Goal: Information Seeking & Learning: Learn about a topic

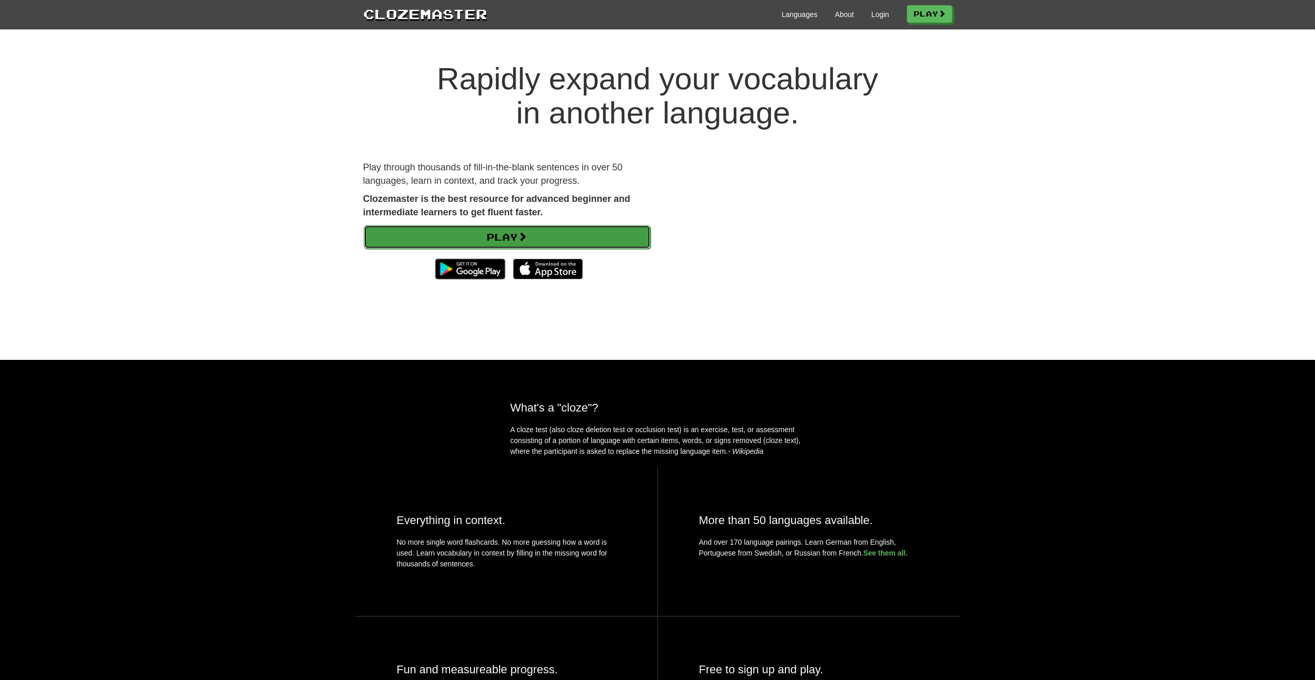
click at [554, 233] on link "Play" at bounding box center [507, 237] width 287 height 24
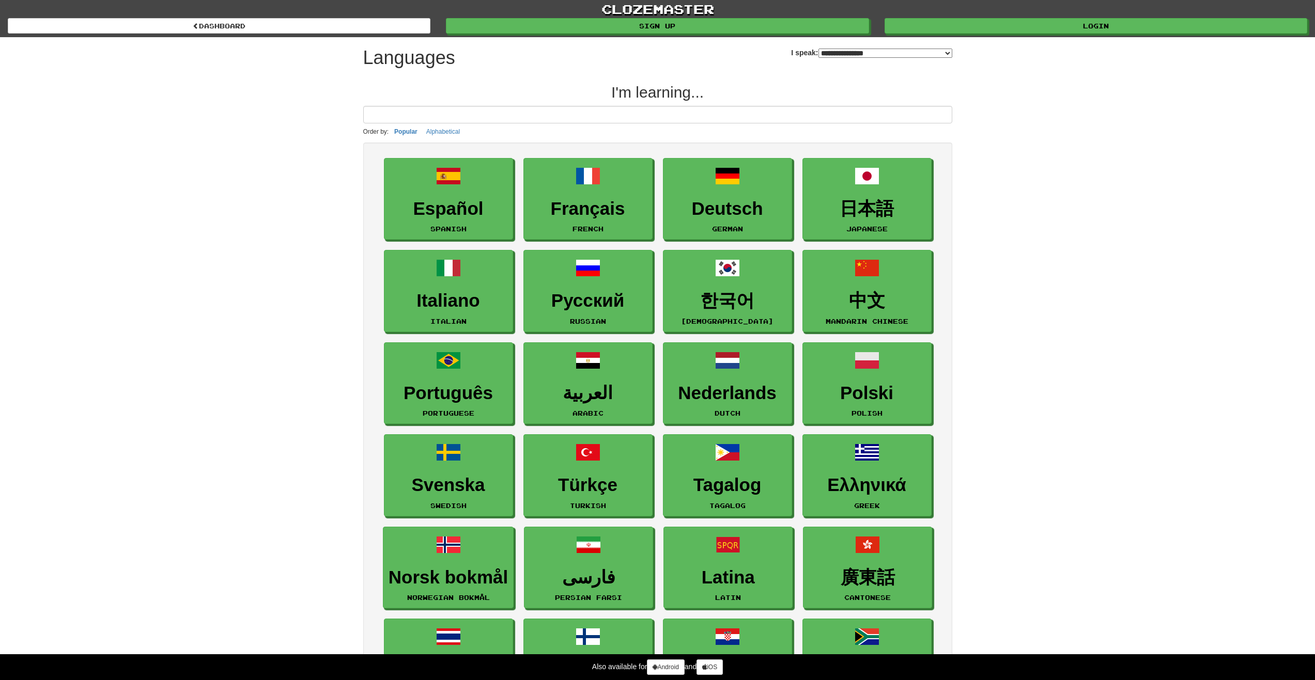
select select "*******"
click at [472, 196] on link "Español Spanish" at bounding box center [448, 200] width 129 height 82
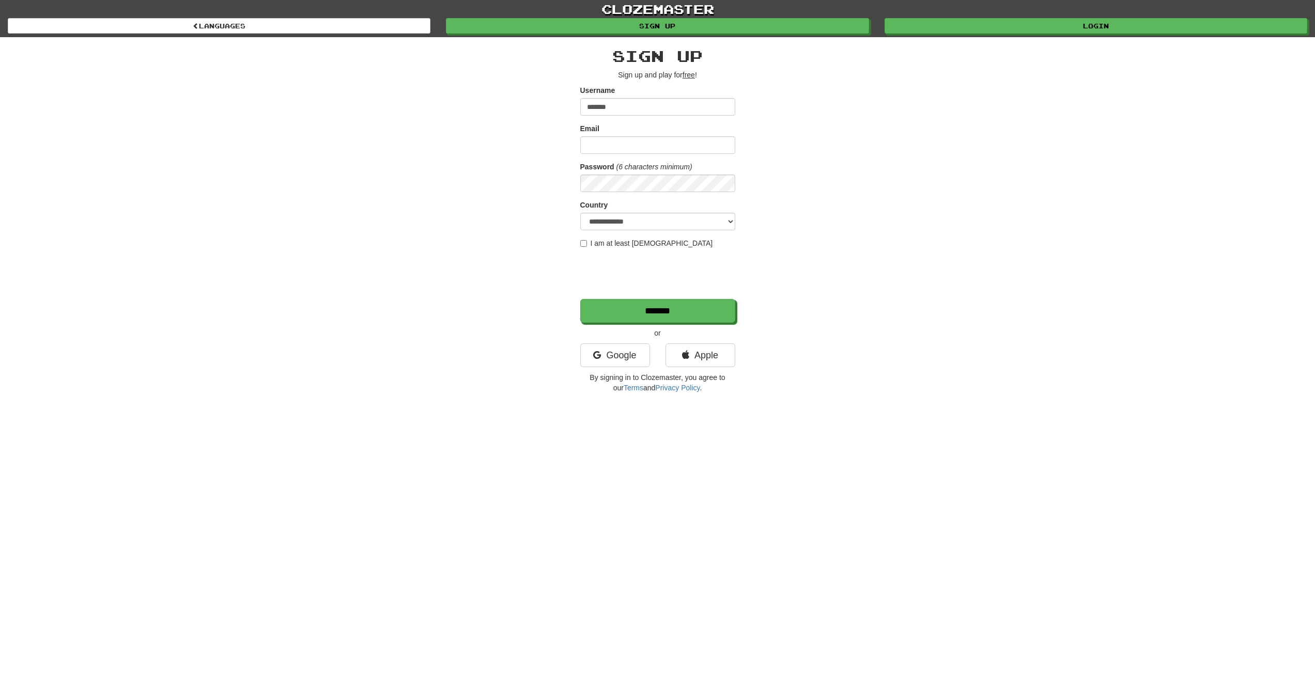
type input "*******"
type input "**********"
click at [655, 309] on input "*******" at bounding box center [658, 312] width 155 height 24
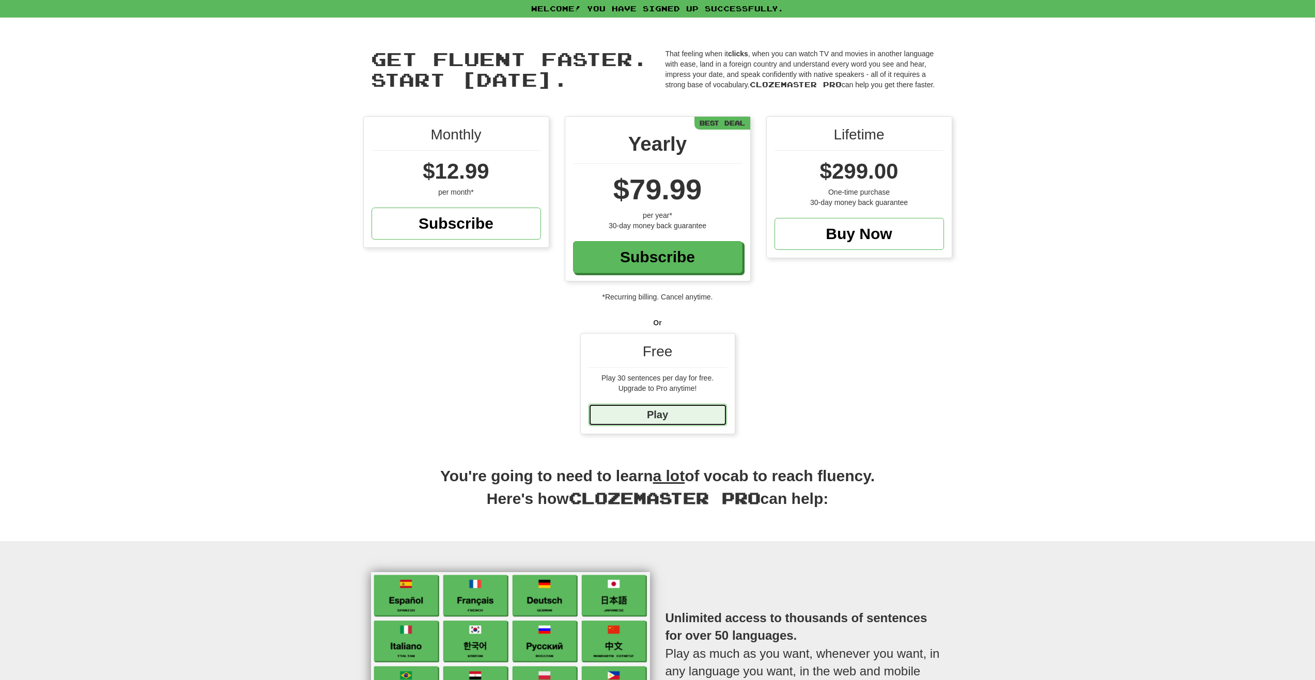
click at [633, 421] on link "Play" at bounding box center [657, 415] width 138 height 22
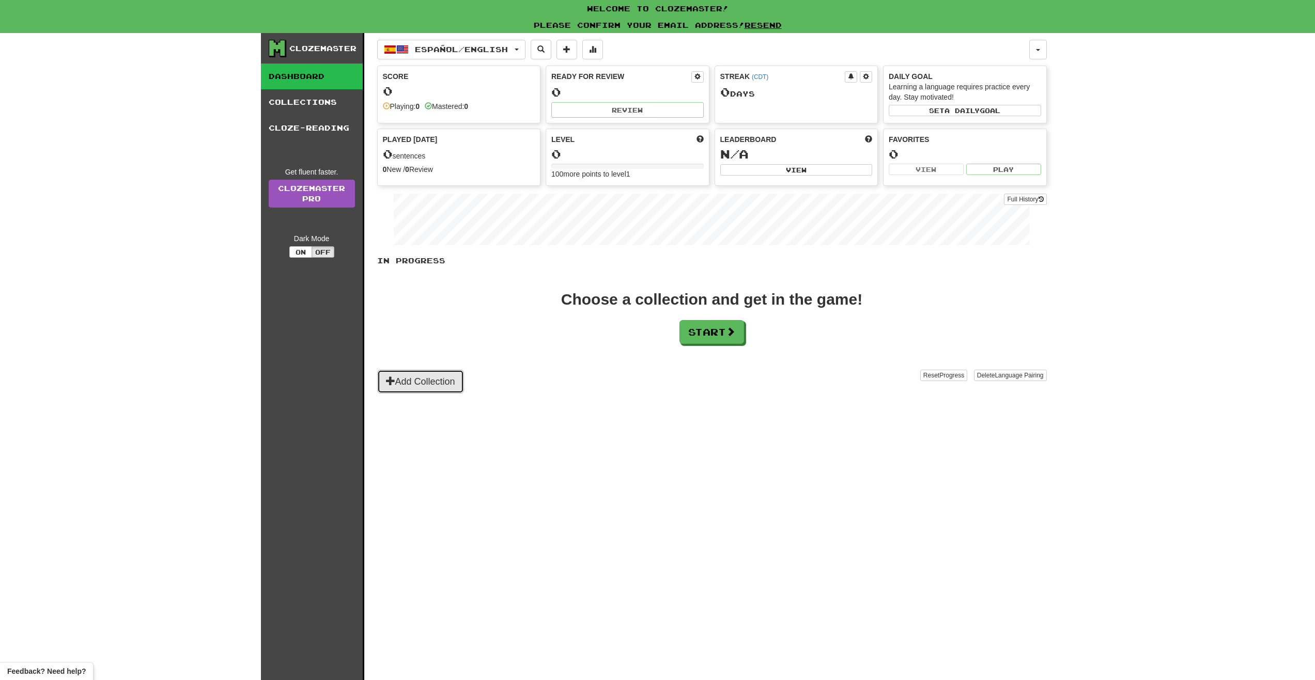
click at [389, 384] on span at bounding box center [390, 380] width 9 height 9
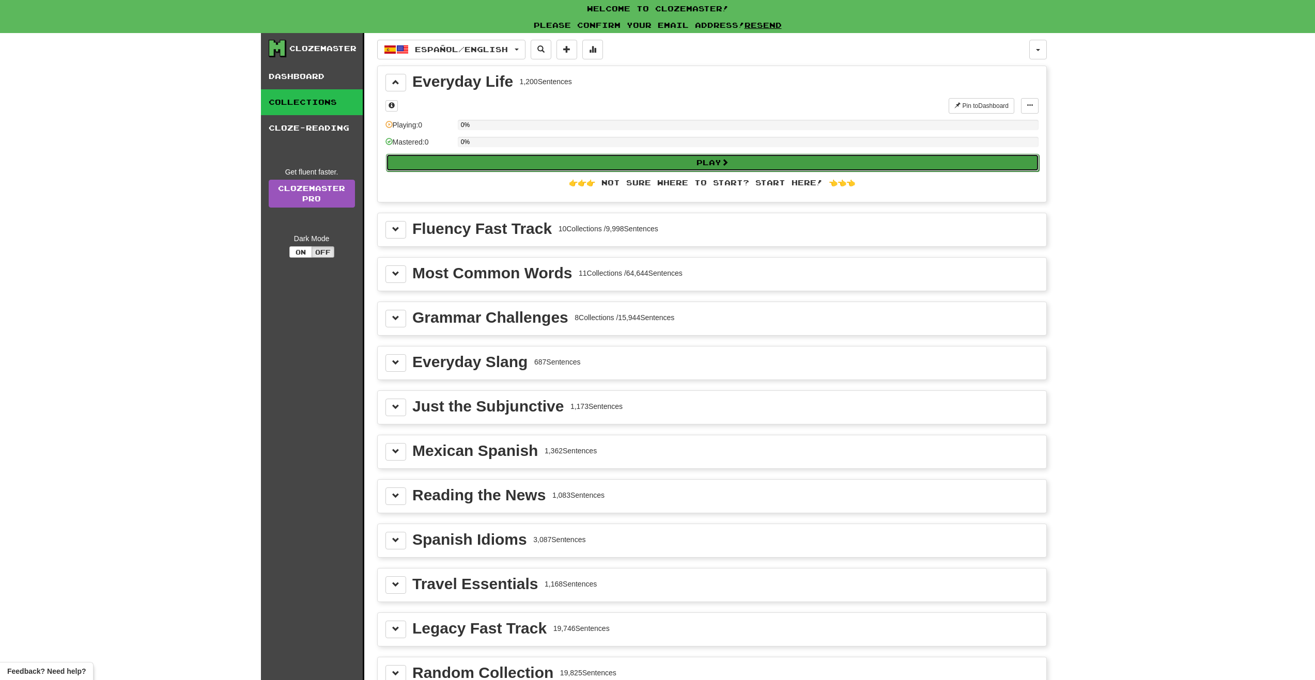
click at [736, 167] on button "Play" at bounding box center [712, 163] width 653 height 18
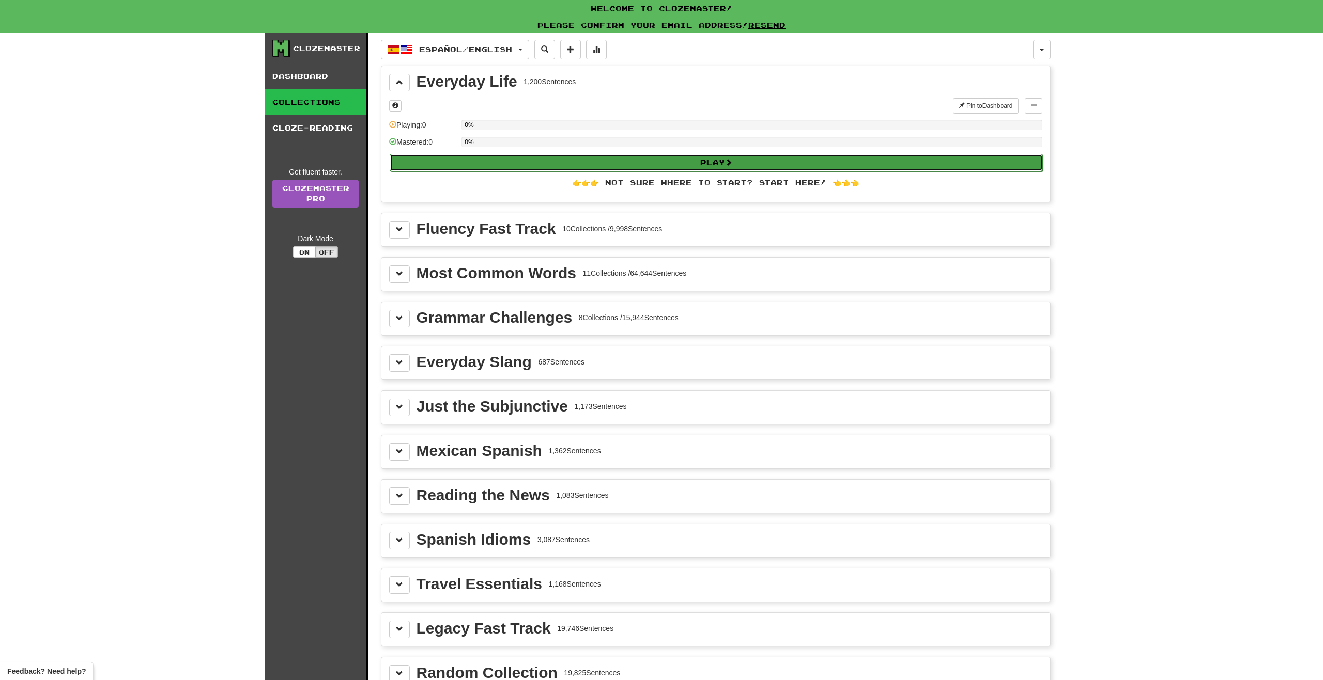
select select "**"
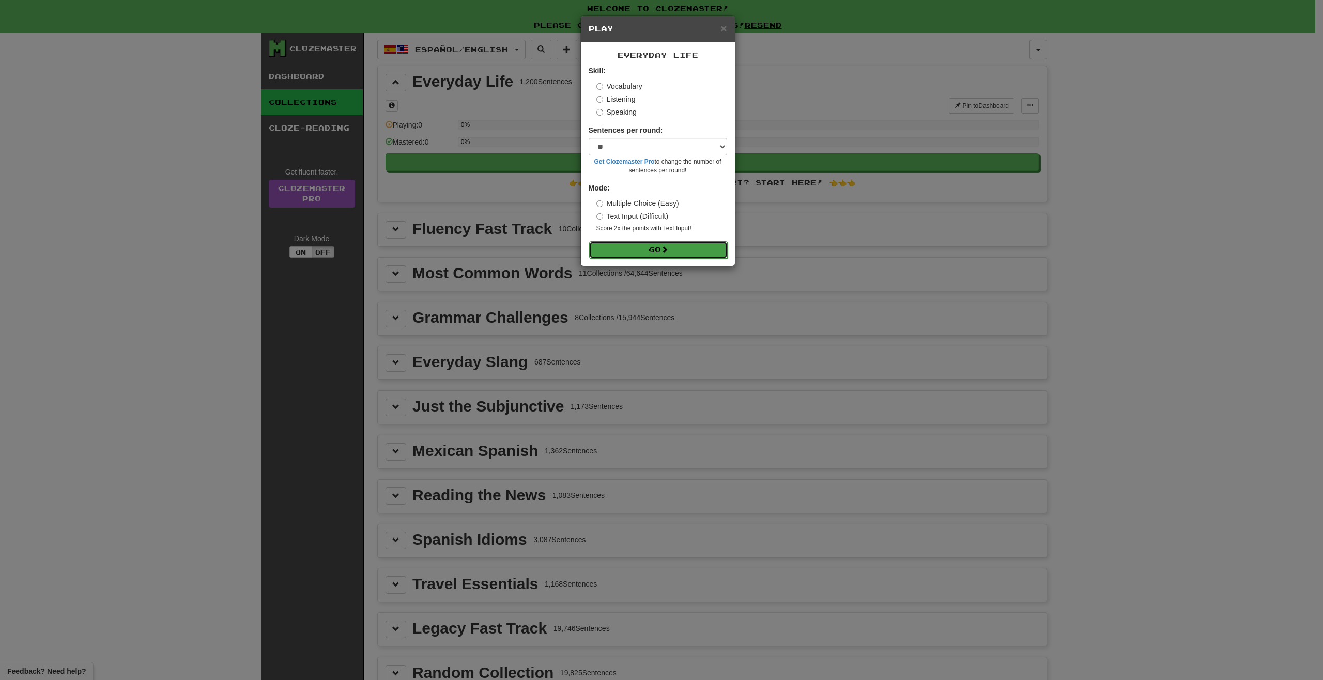
click at [665, 254] on button "Go" at bounding box center [658, 250] width 138 height 18
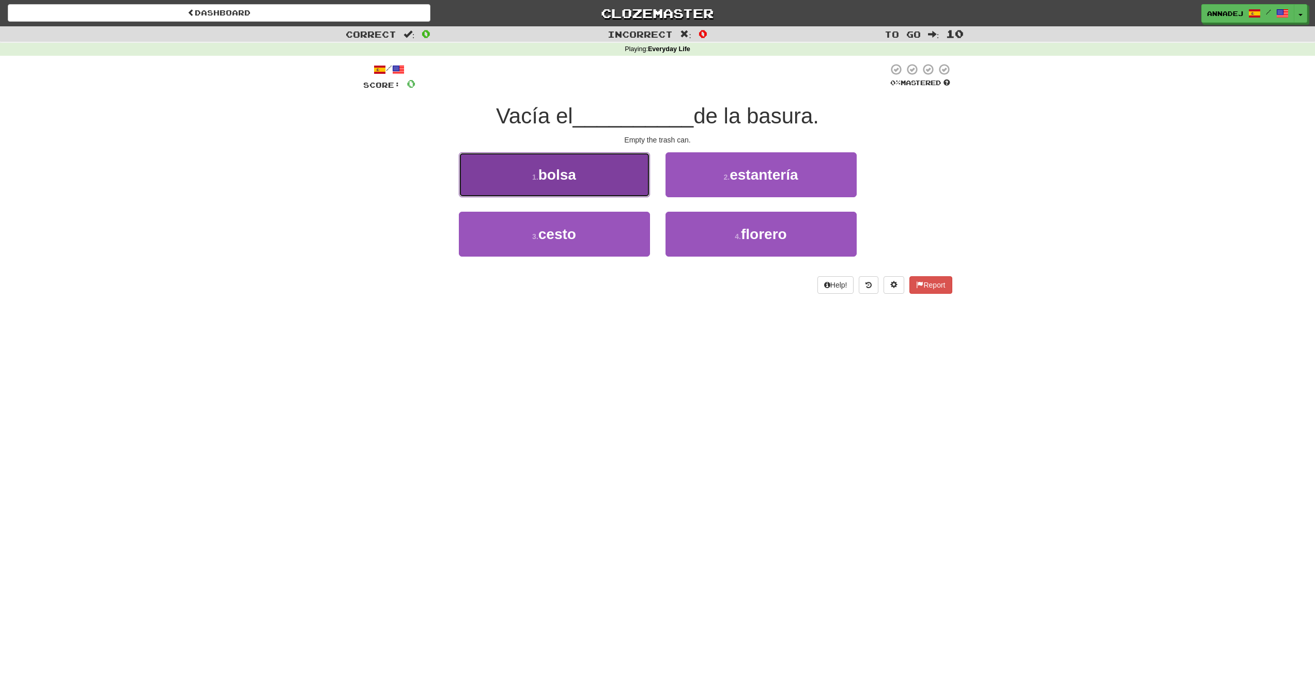
click at [563, 173] on span "bolsa" at bounding box center [557, 175] width 38 height 16
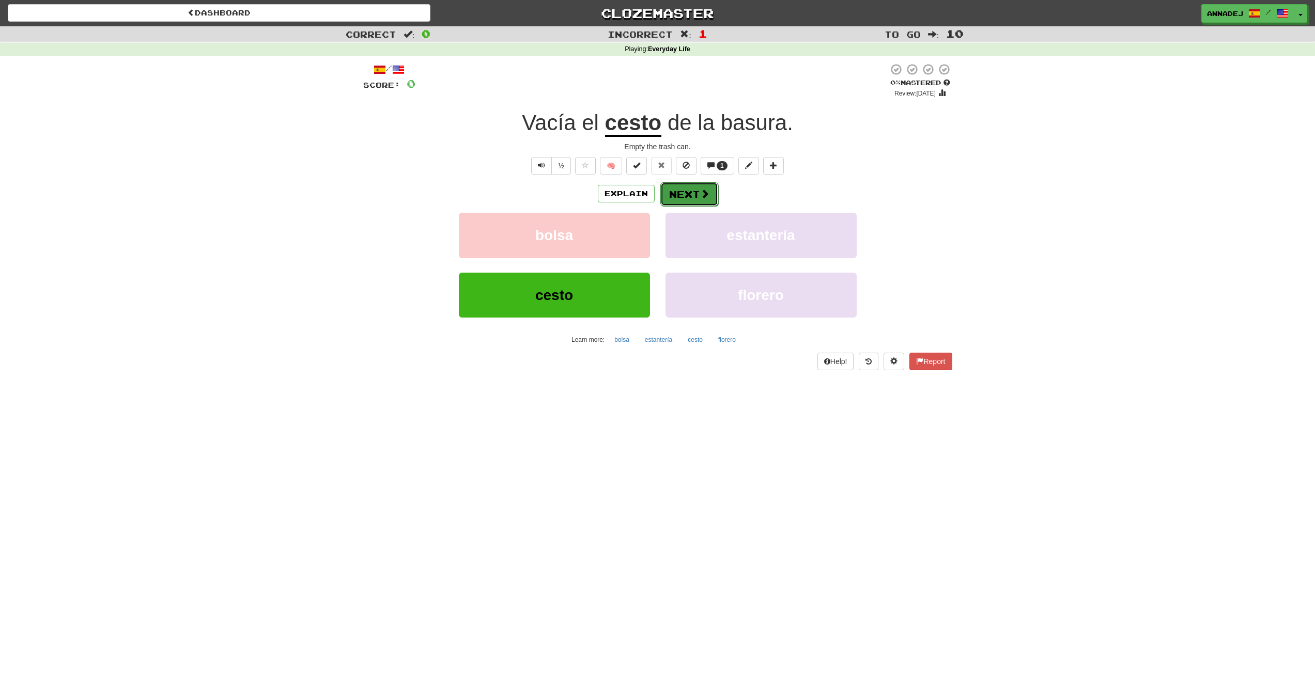
click at [680, 190] on button "Next" at bounding box center [689, 194] width 58 height 24
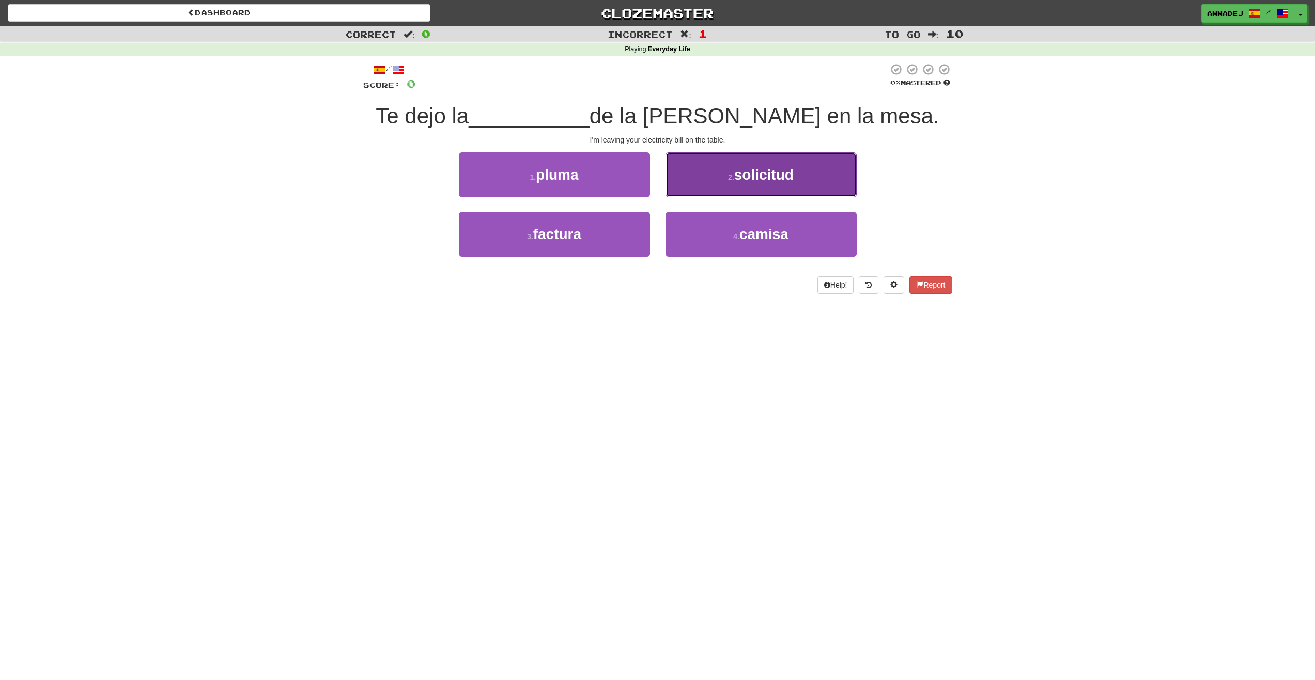
click at [768, 169] on span "solicitud" at bounding box center [763, 175] width 59 height 16
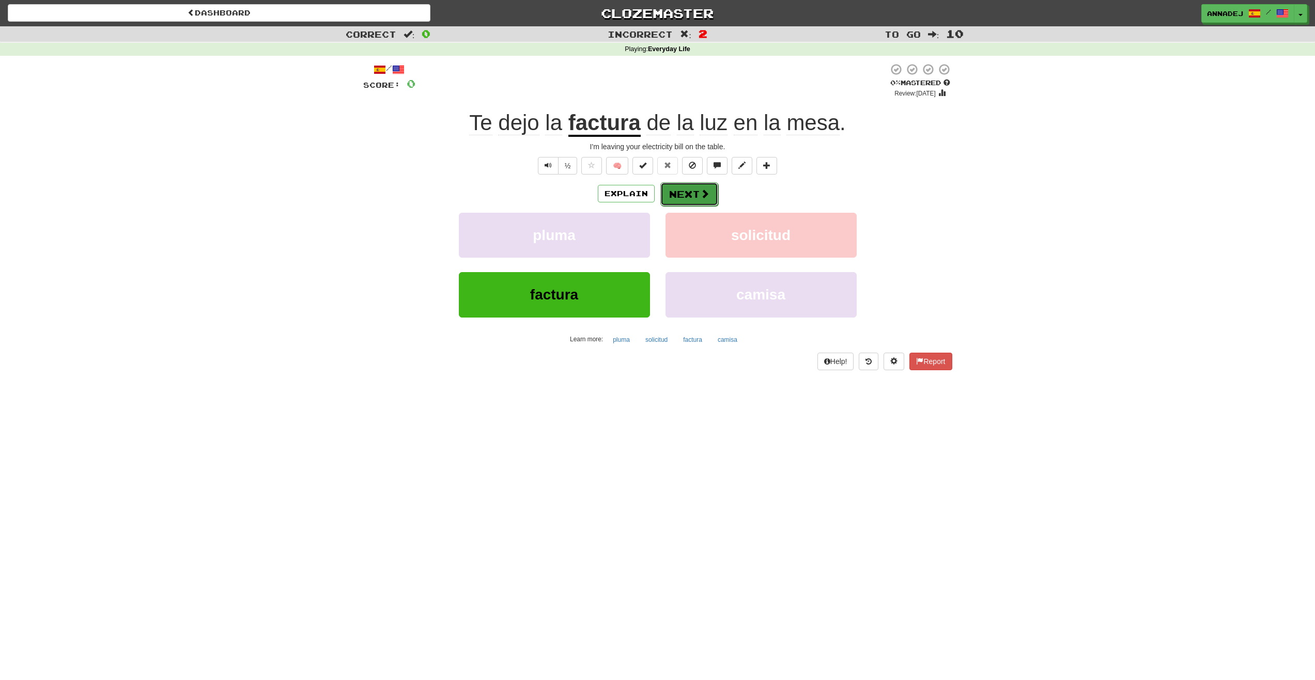
click at [689, 190] on button "Next" at bounding box center [689, 194] width 58 height 24
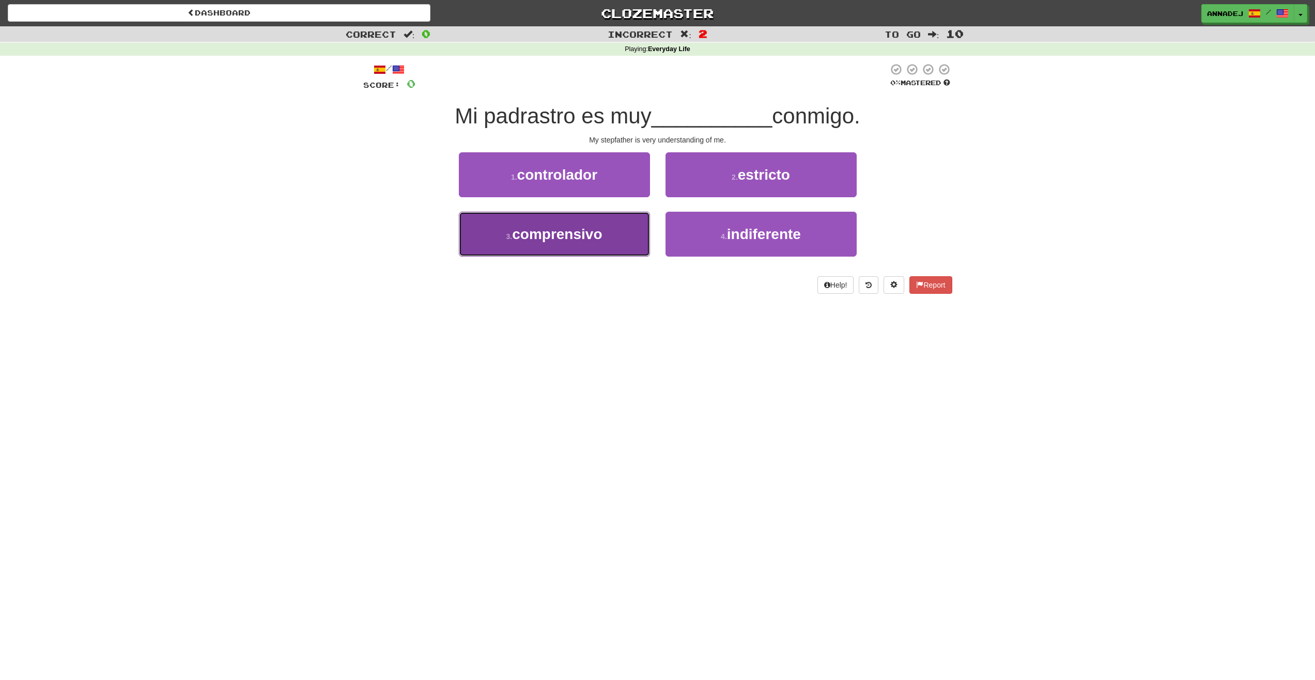
click at [569, 232] on span "comprensivo" at bounding box center [557, 234] width 90 height 16
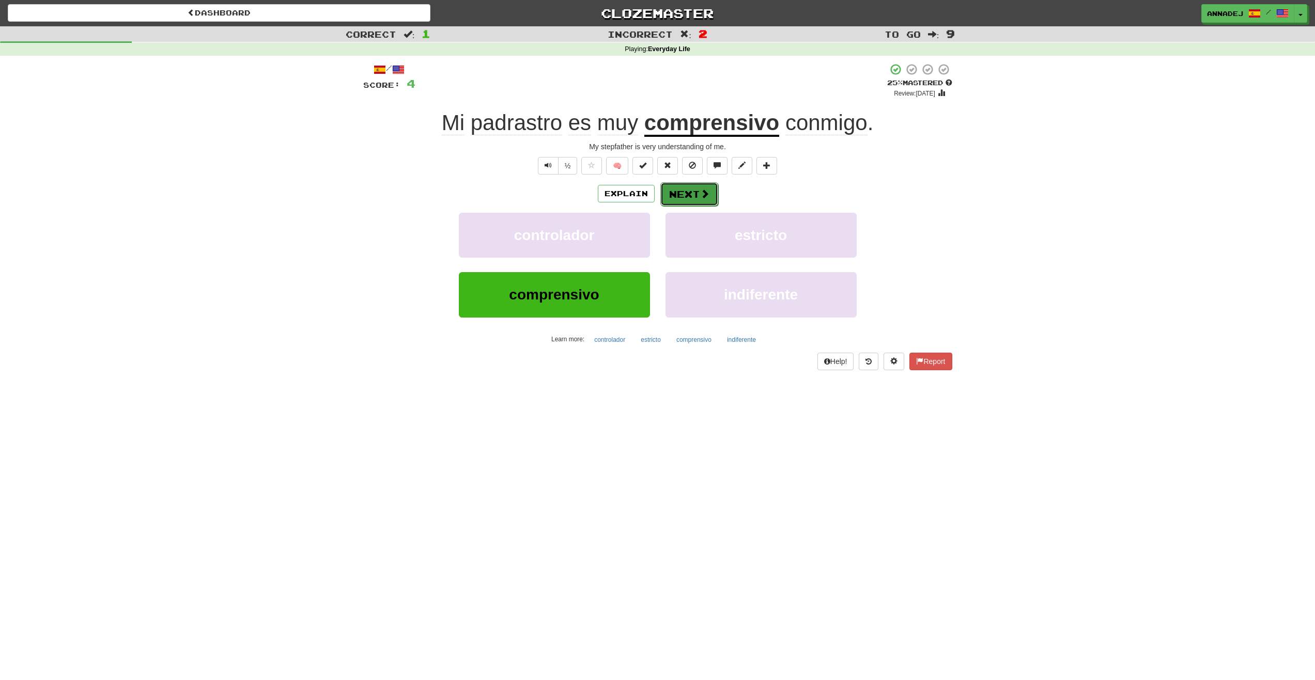
click at [687, 193] on button "Next" at bounding box center [689, 194] width 58 height 24
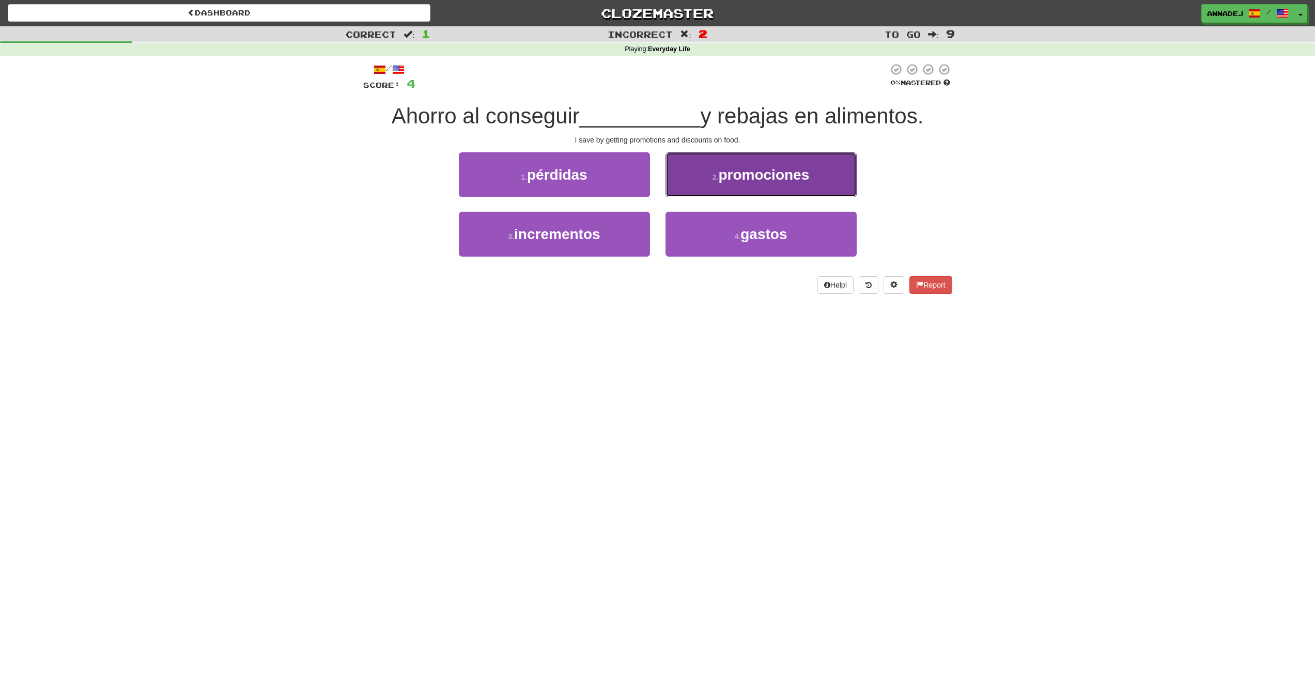
click at [745, 169] on span "promociones" at bounding box center [763, 175] width 91 height 16
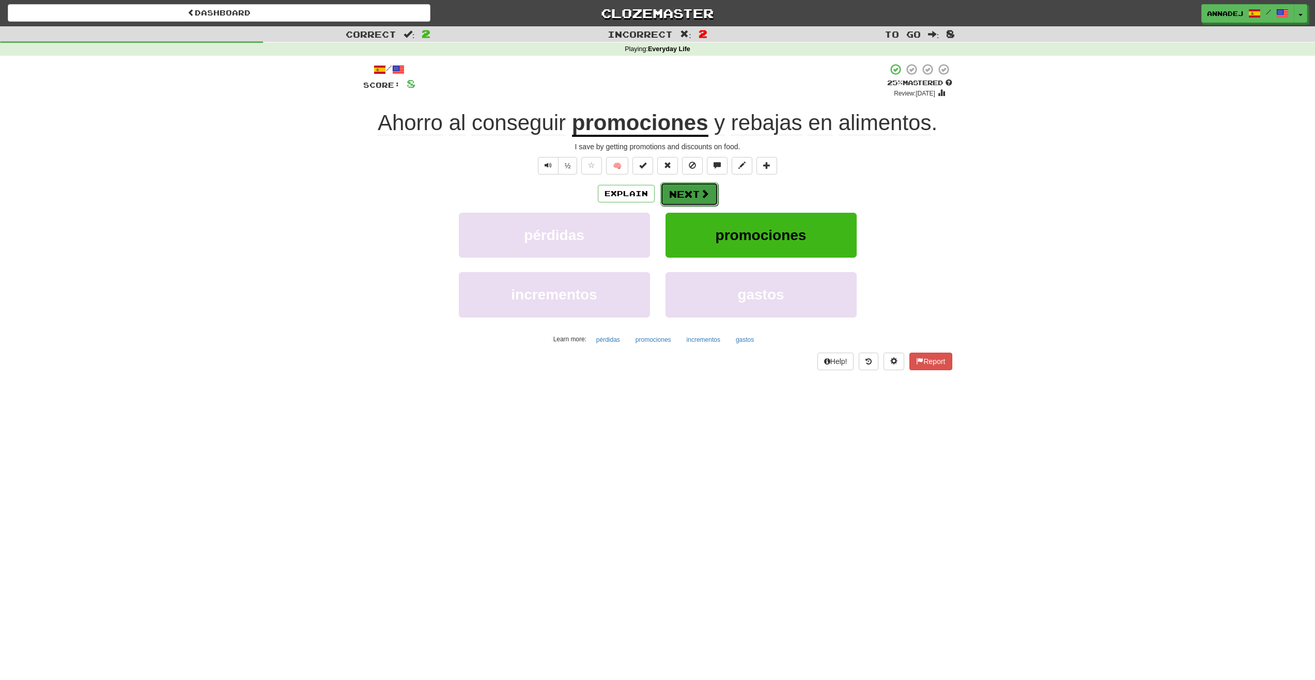
click at [697, 194] on button "Next" at bounding box center [689, 194] width 58 height 24
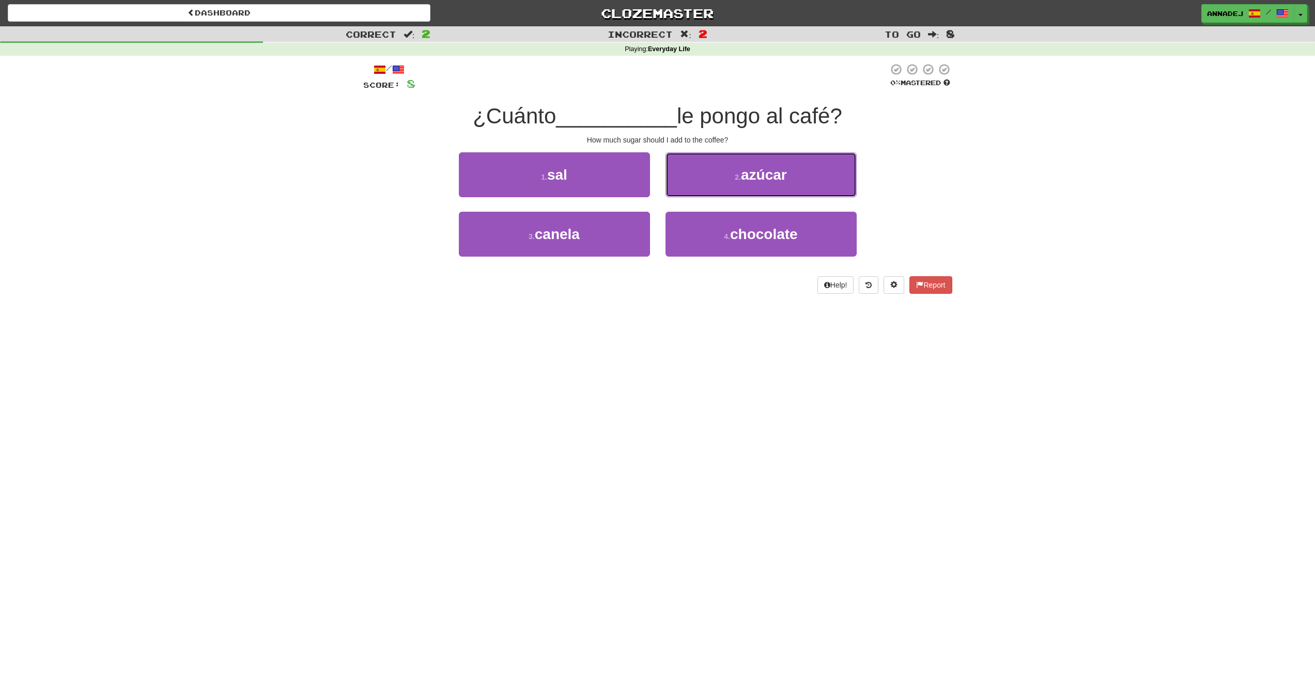
click at [755, 175] on span "azúcar" at bounding box center [764, 175] width 46 height 16
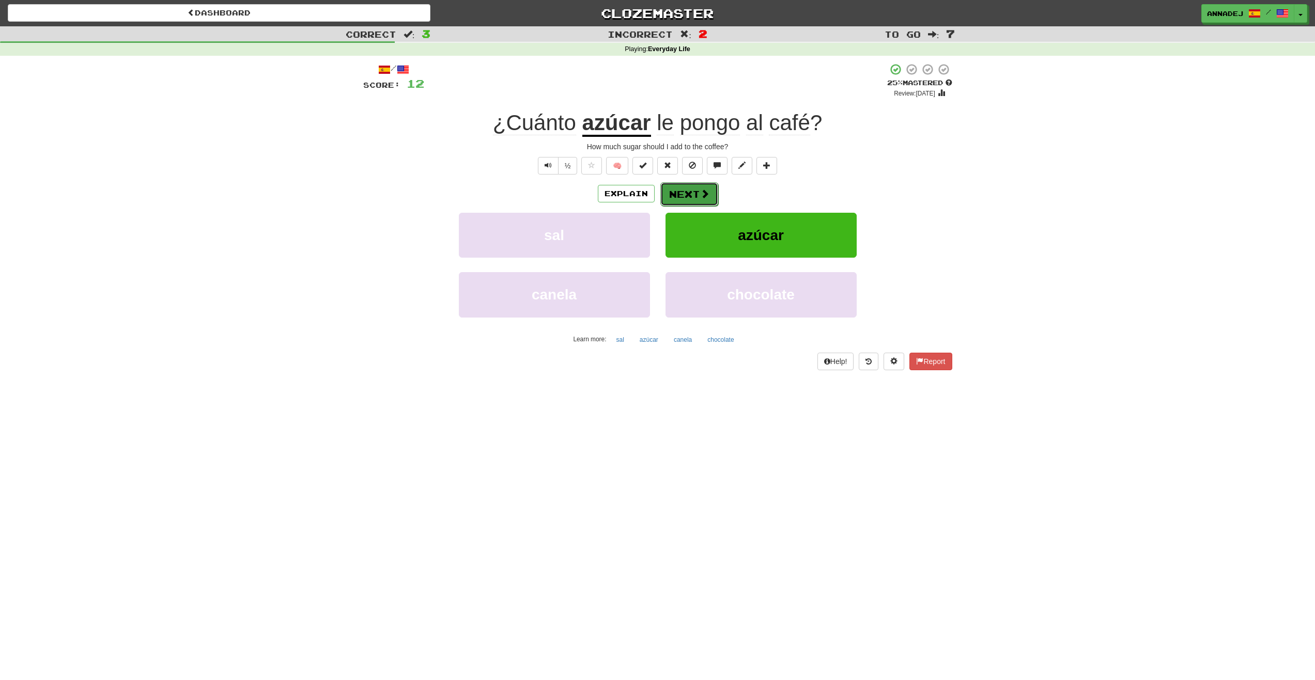
click at [692, 193] on button "Next" at bounding box center [689, 194] width 58 height 24
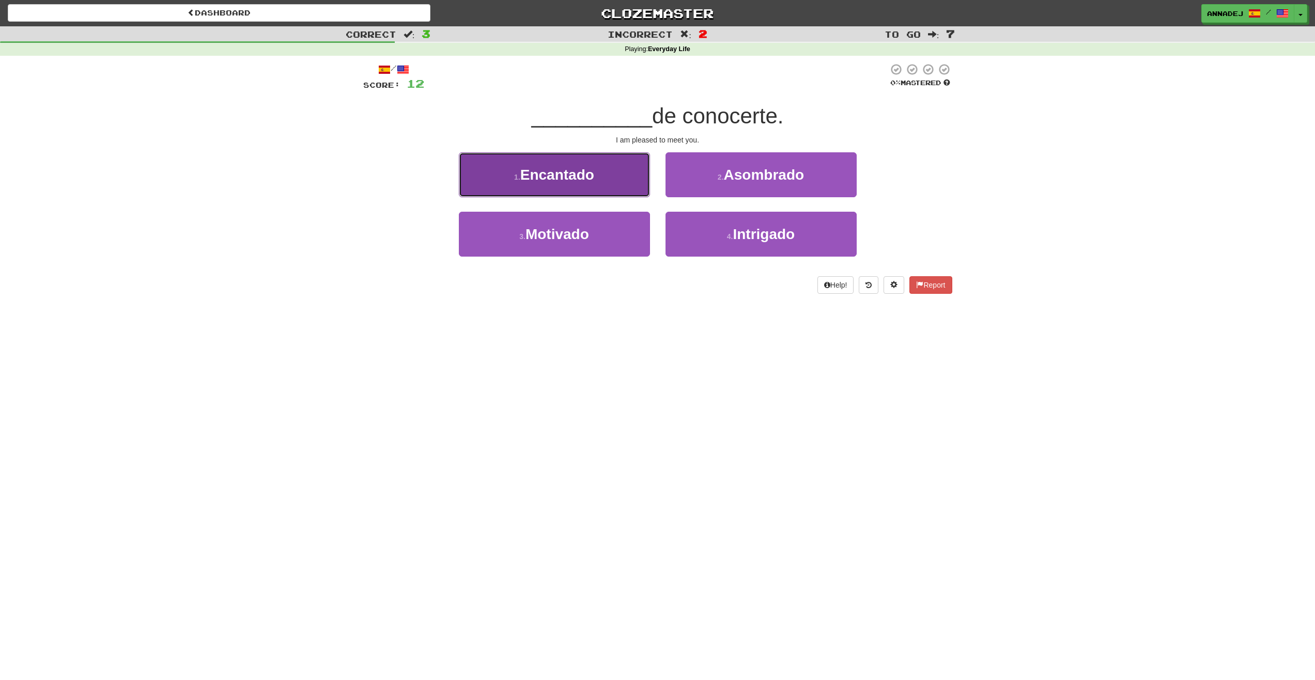
click at [590, 170] on span "Encantado" at bounding box center [557, 175] width 74 height 16
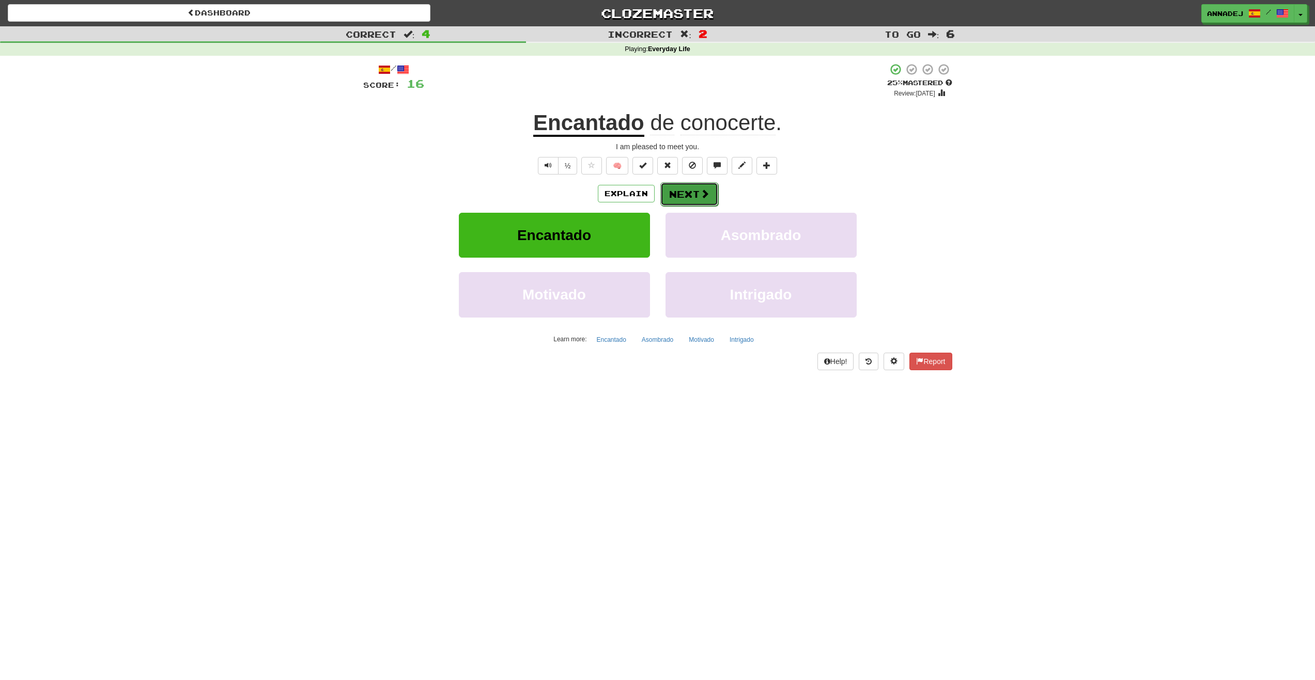
click at [690, 190] on button "Next" at bounding box center [689, 194] width 58 height 24
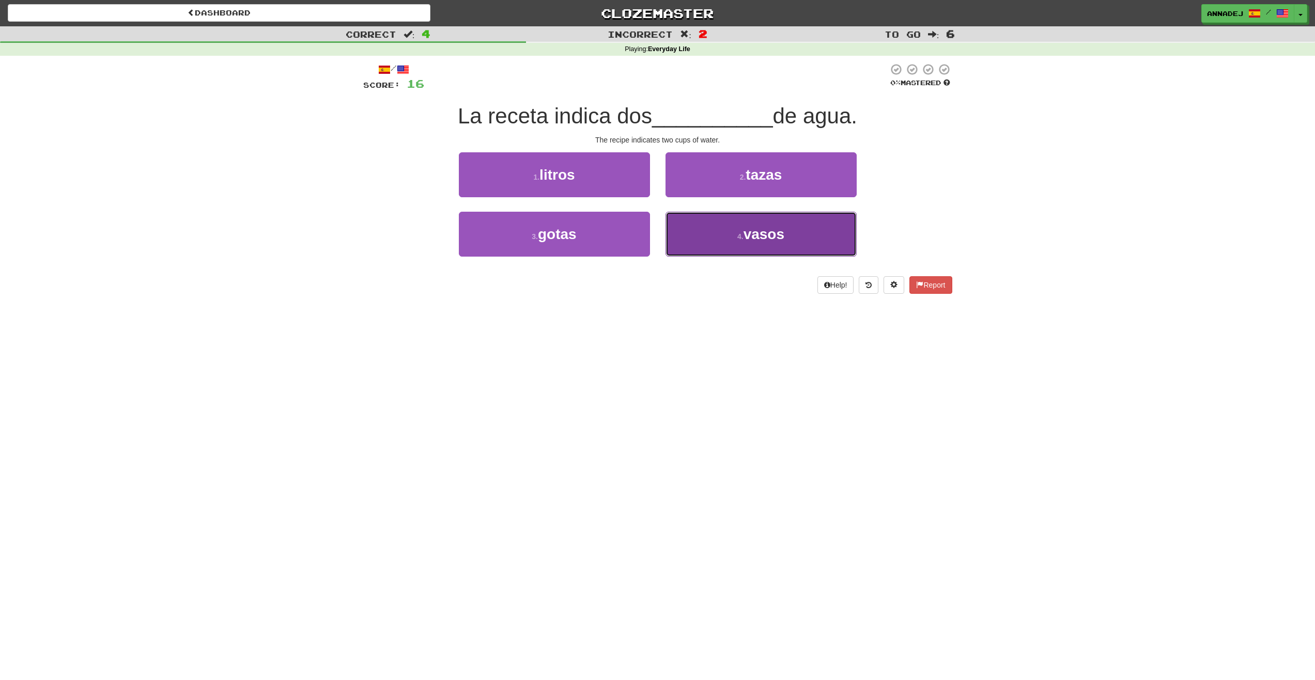
click at [774, 234] on span "vasos" at bounding box center [763, 234] width 41 height 16
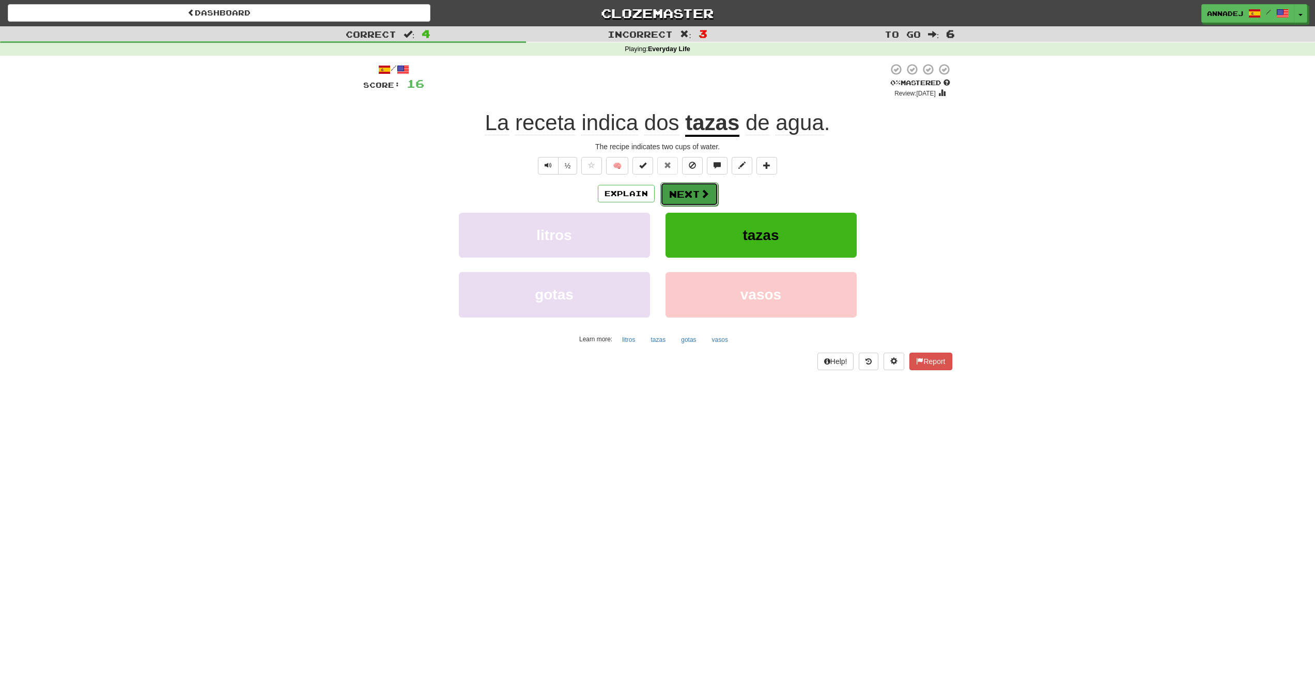
click at [685, 190] on button "Next" at bounding box center [689, 194] width 58 height 24
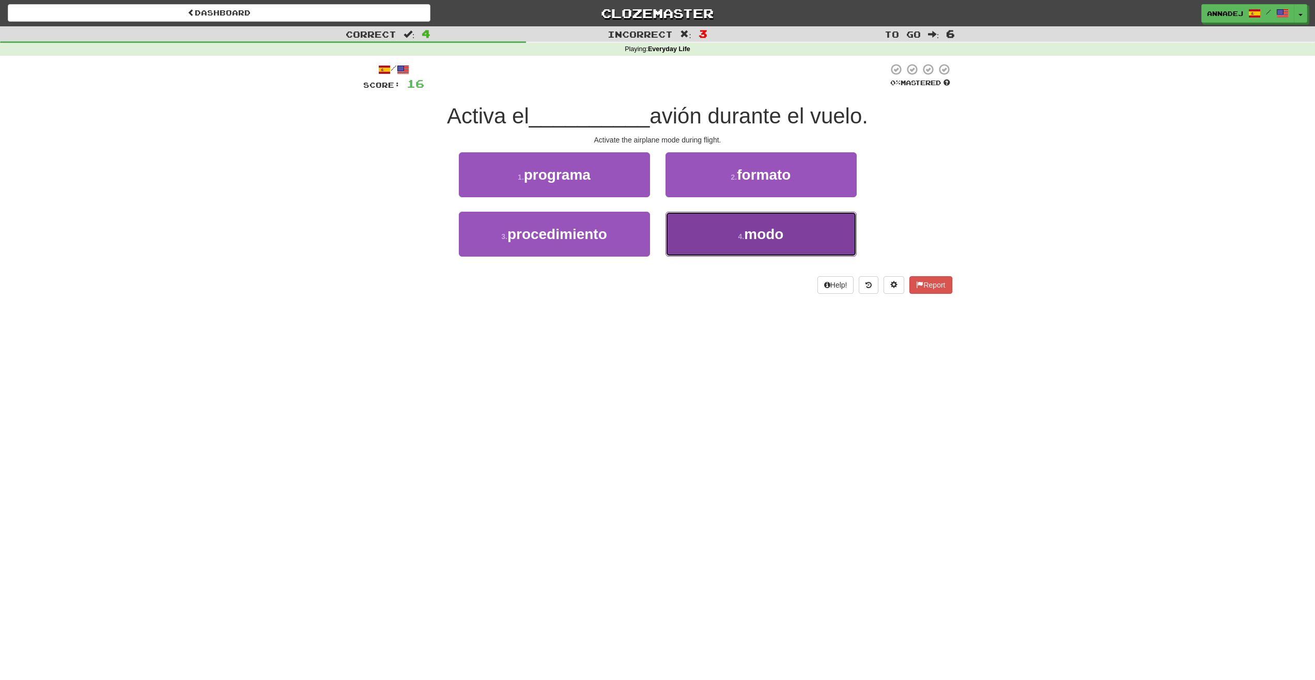
click at [752, 229] on span "modo" at bounding box center [763, 234] width 39 height 16
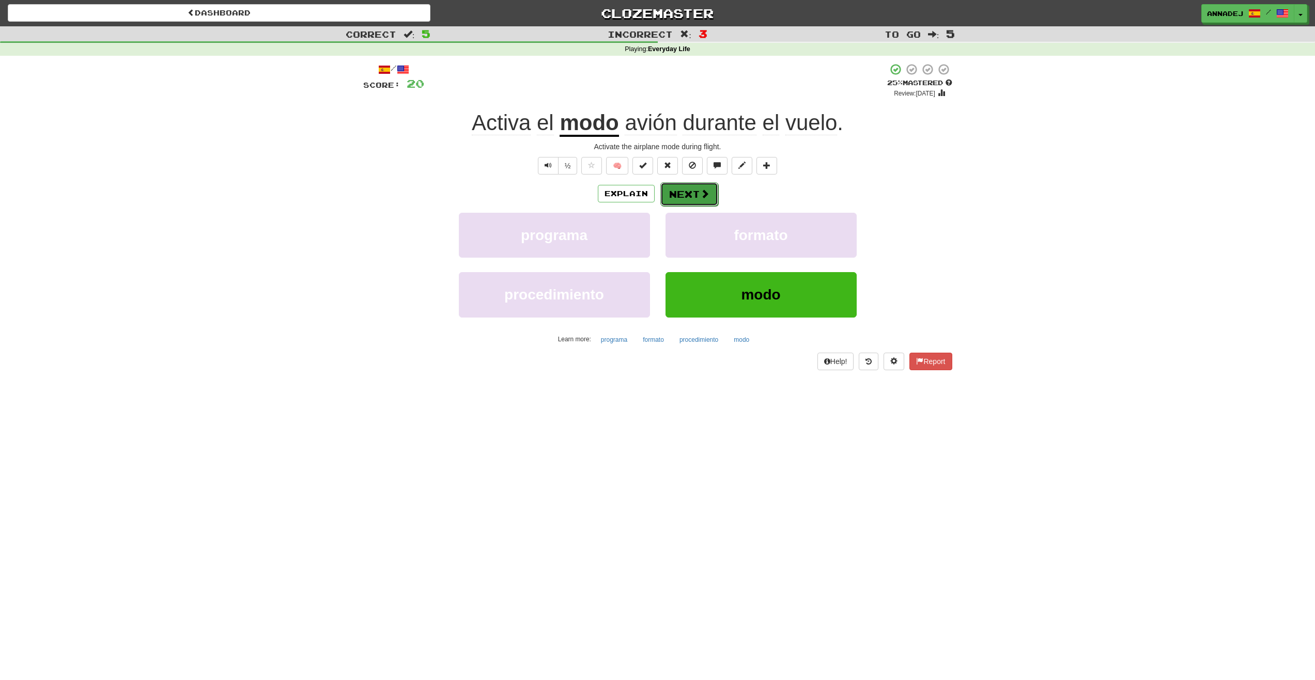
click at [686, 191] on button "Next" at bounding box center [689, 194] width 58 height 24
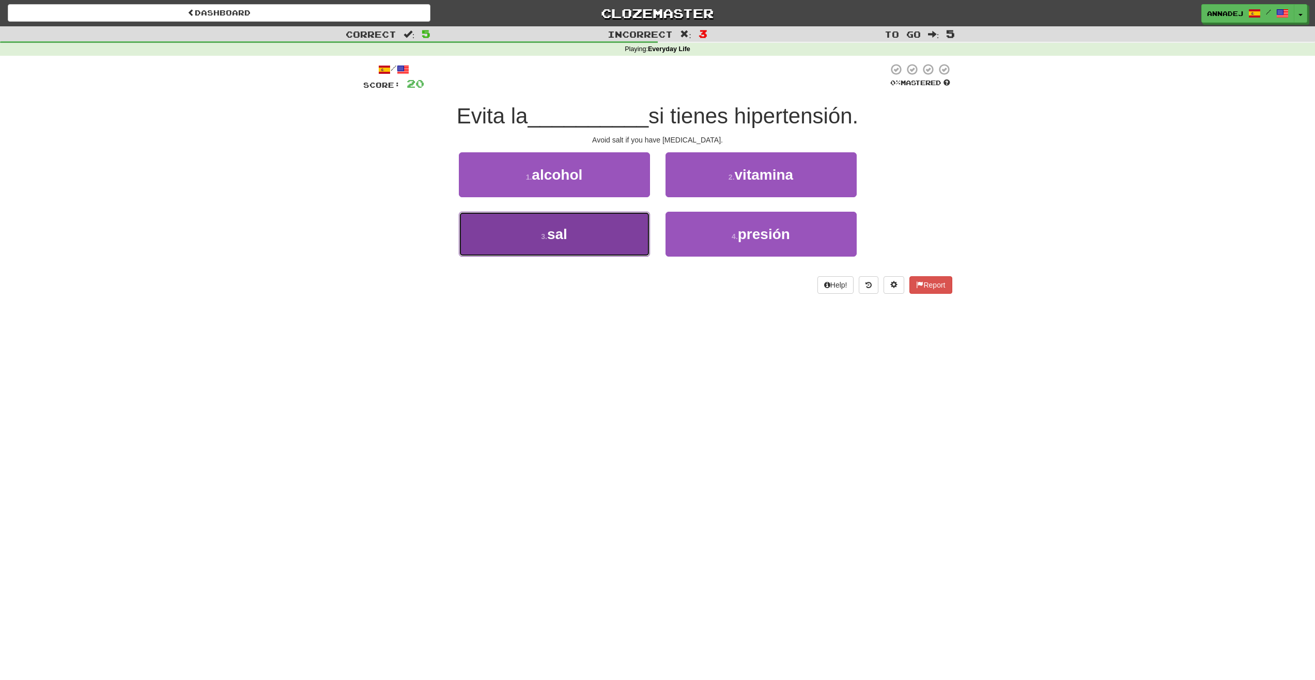
click at [574, 241] on button "3 . sal" at bounding box center [554, 234] width 191 height 45
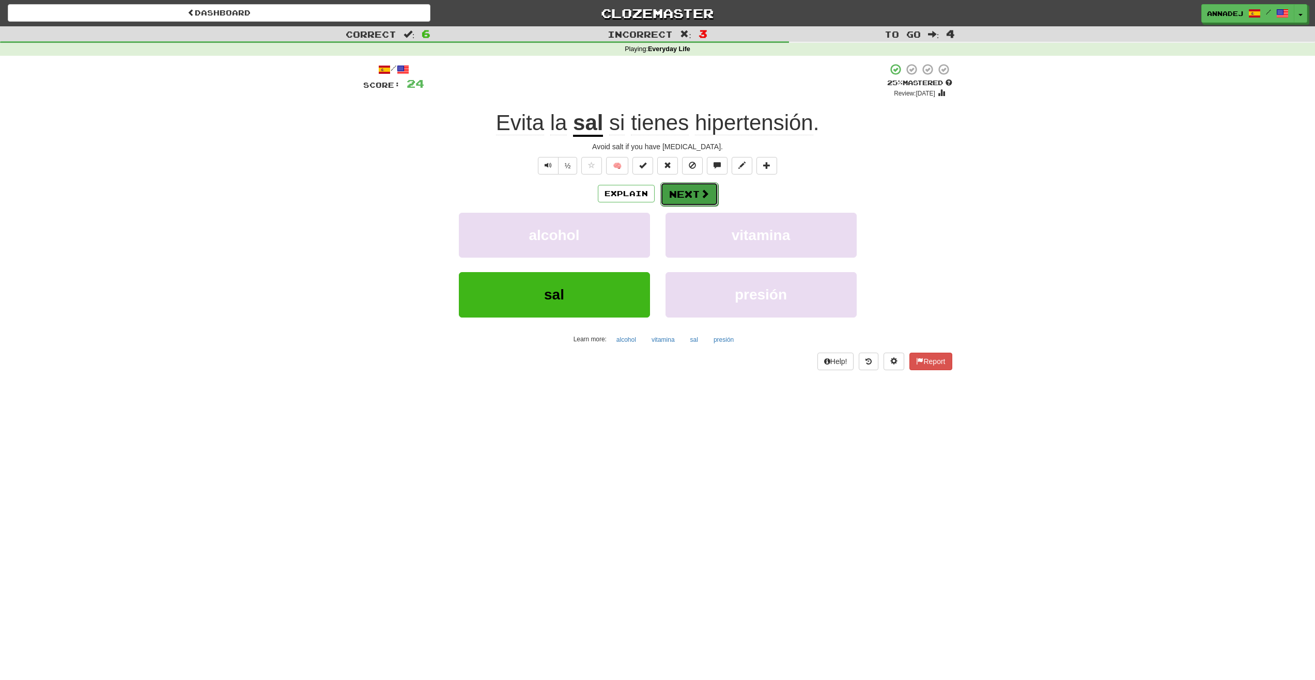
click at [694, 191] on button "Next" at bounding box center [689, 194] width 58 height 24
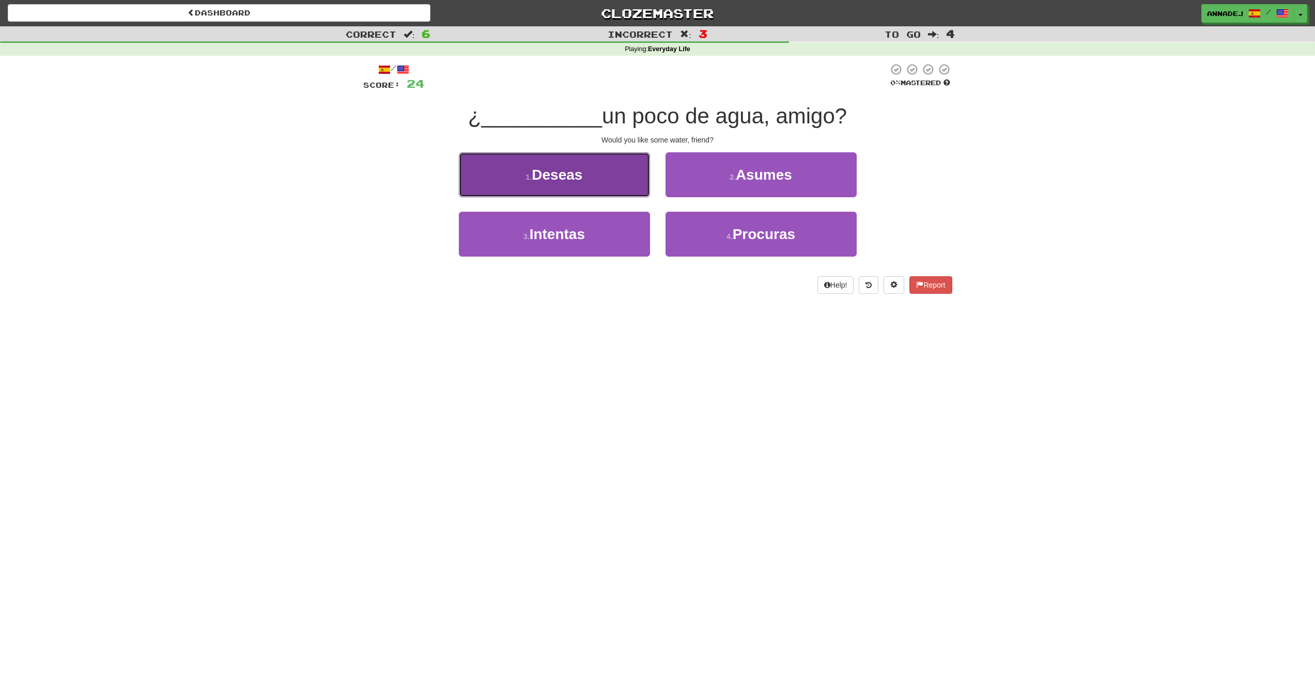
click at [533, 165] on button "1 . Deseas" at bounding box center [554, 174] width 191 height 45
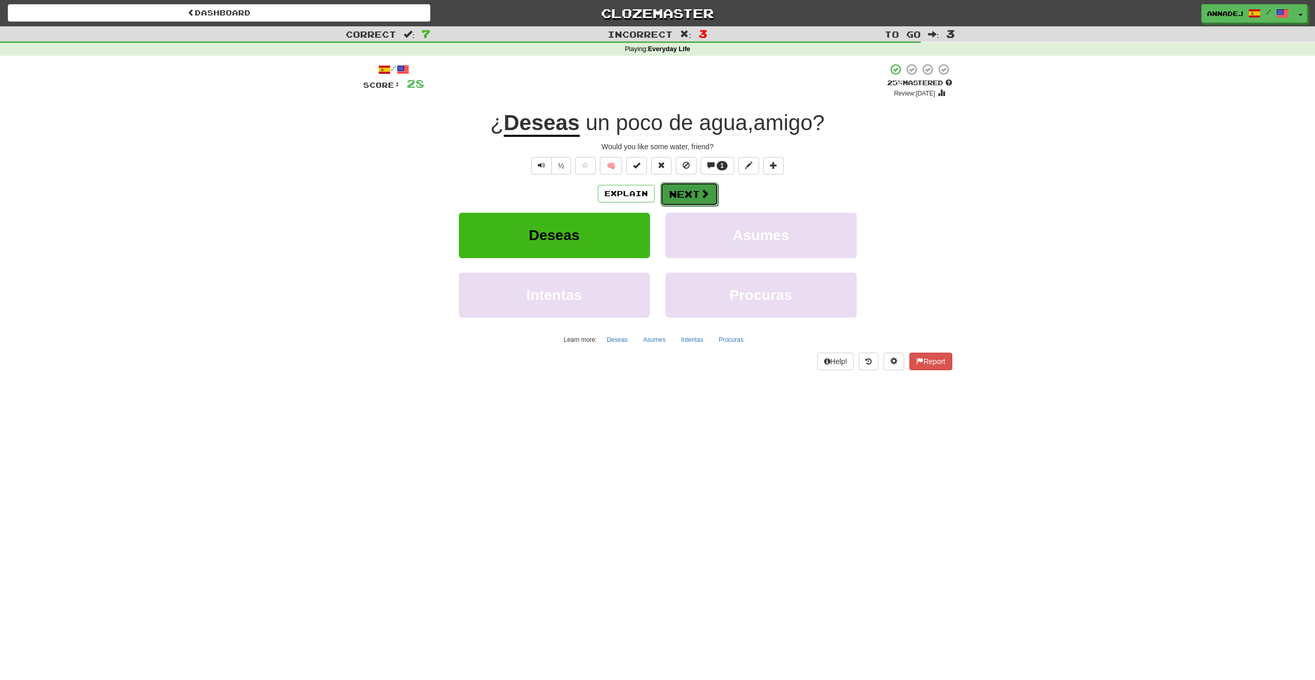
click at [685, 193] on button "Next" at bounding box center [689, 194] width 58 height 24
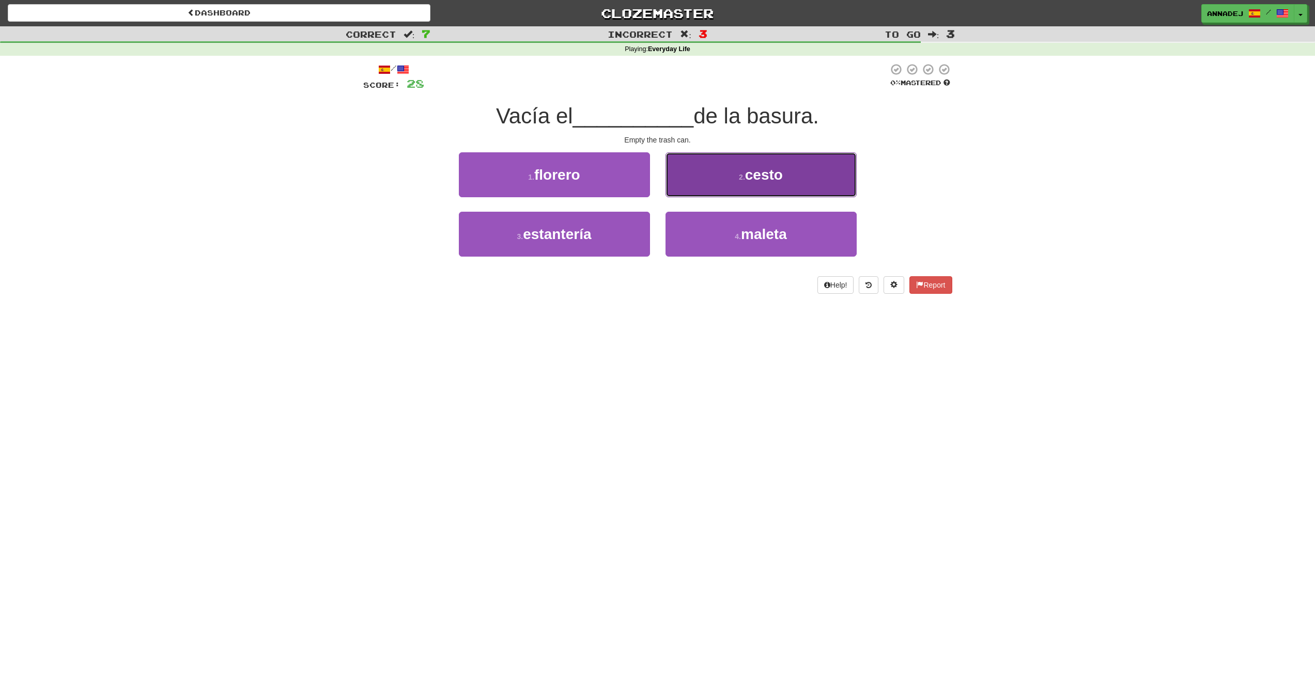
click at [769, 173] on span "cesto" at bounding box center [764, 175] width 38 height 16
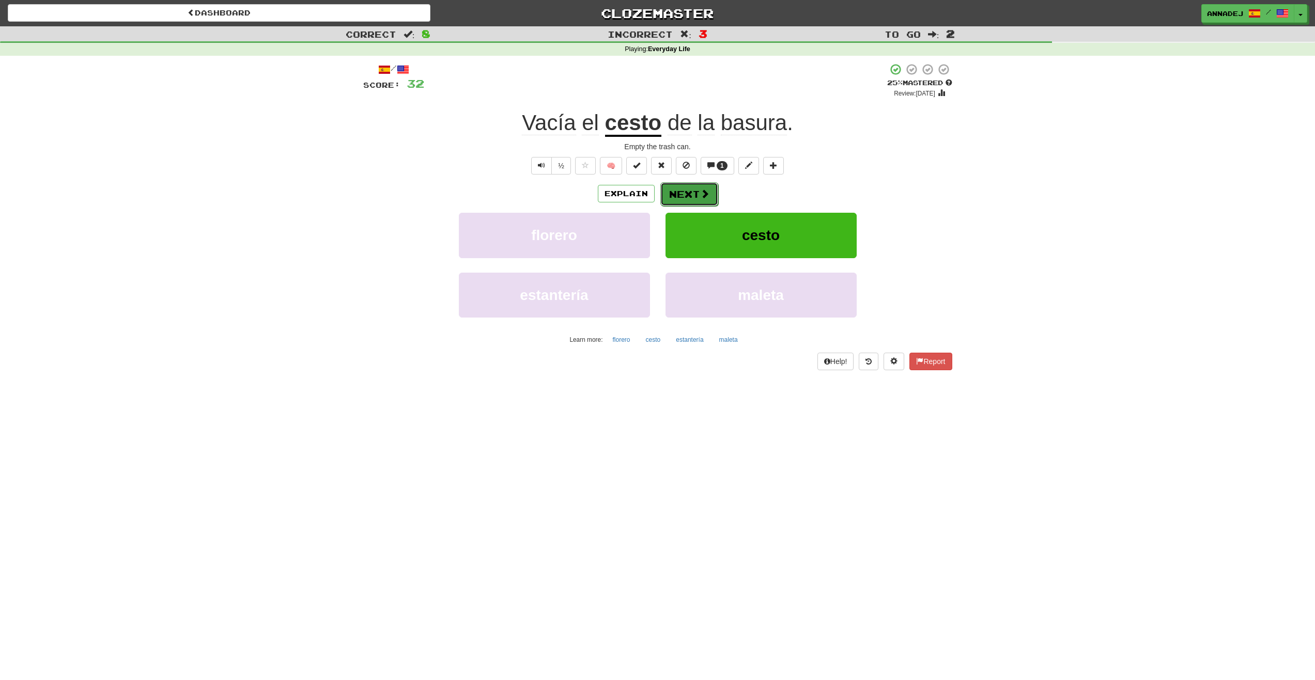
click at [694, 196] on button "Next" at bounding box center [689, 194] width 58 height 24
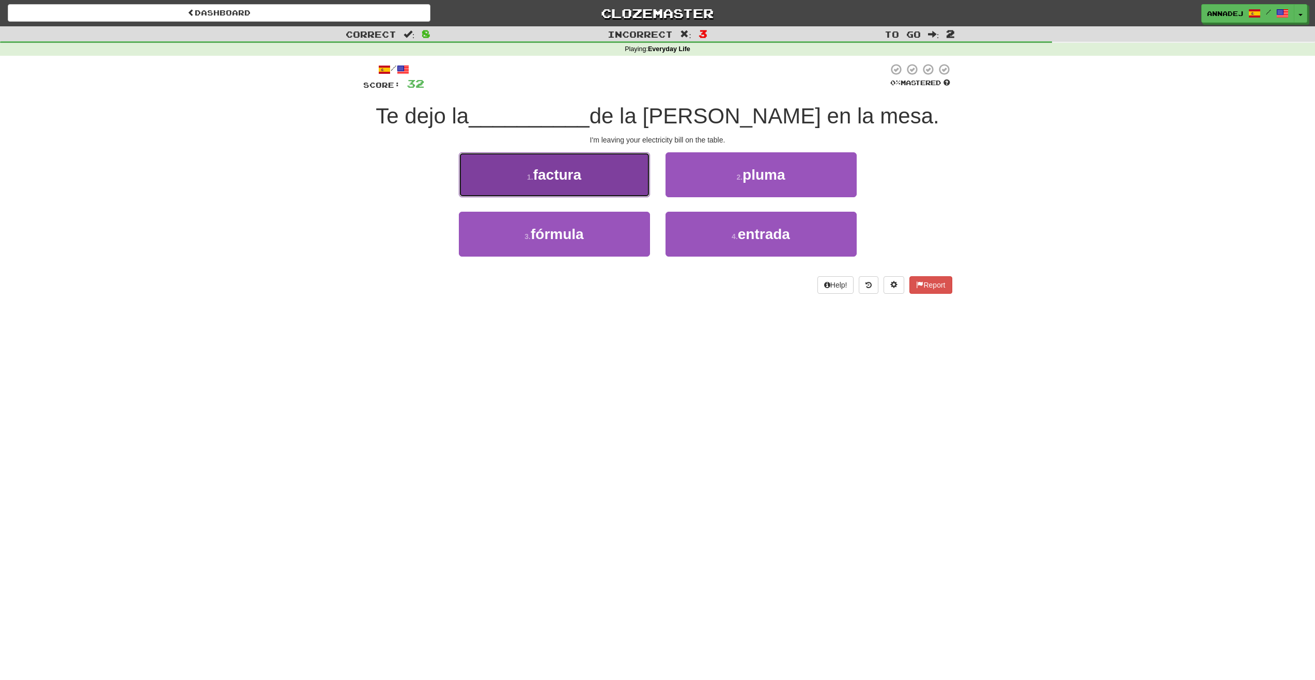
click at [574, 176] on span "factura" at bounding box center [557, 175] width 48 height 16
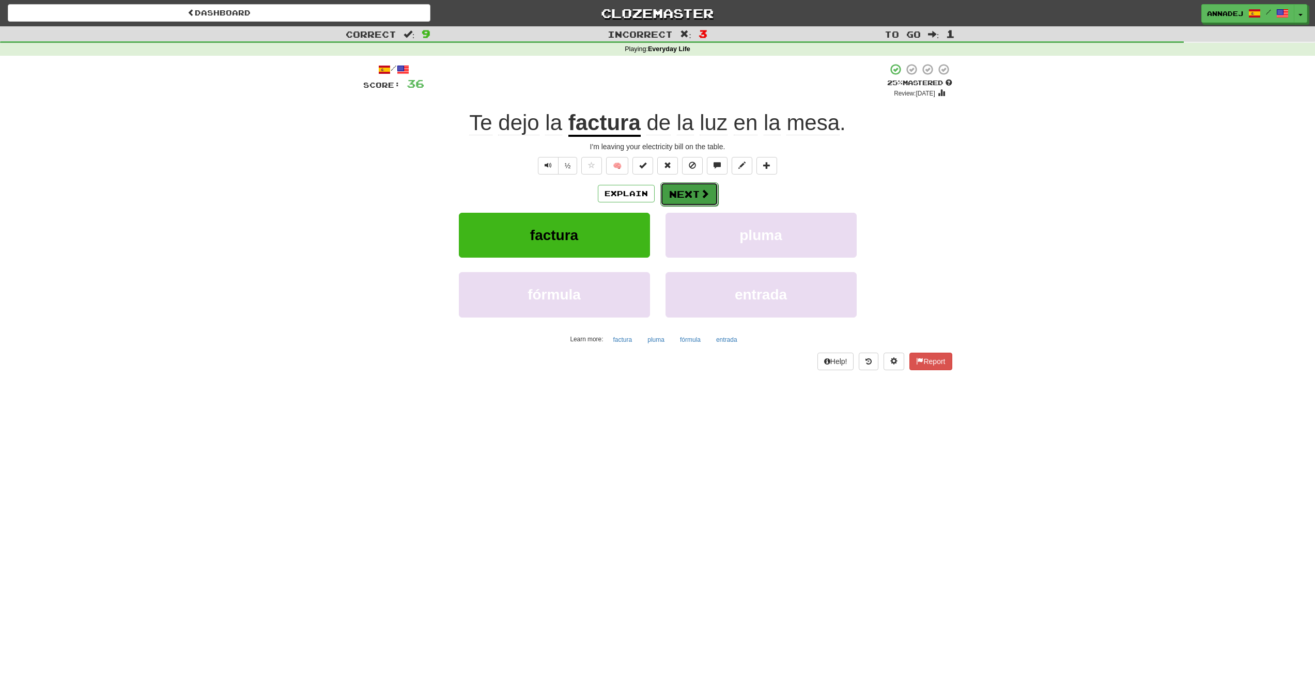
click at [690, 195] on button "Next" at bounding box center [689, 194] width 58 height 24
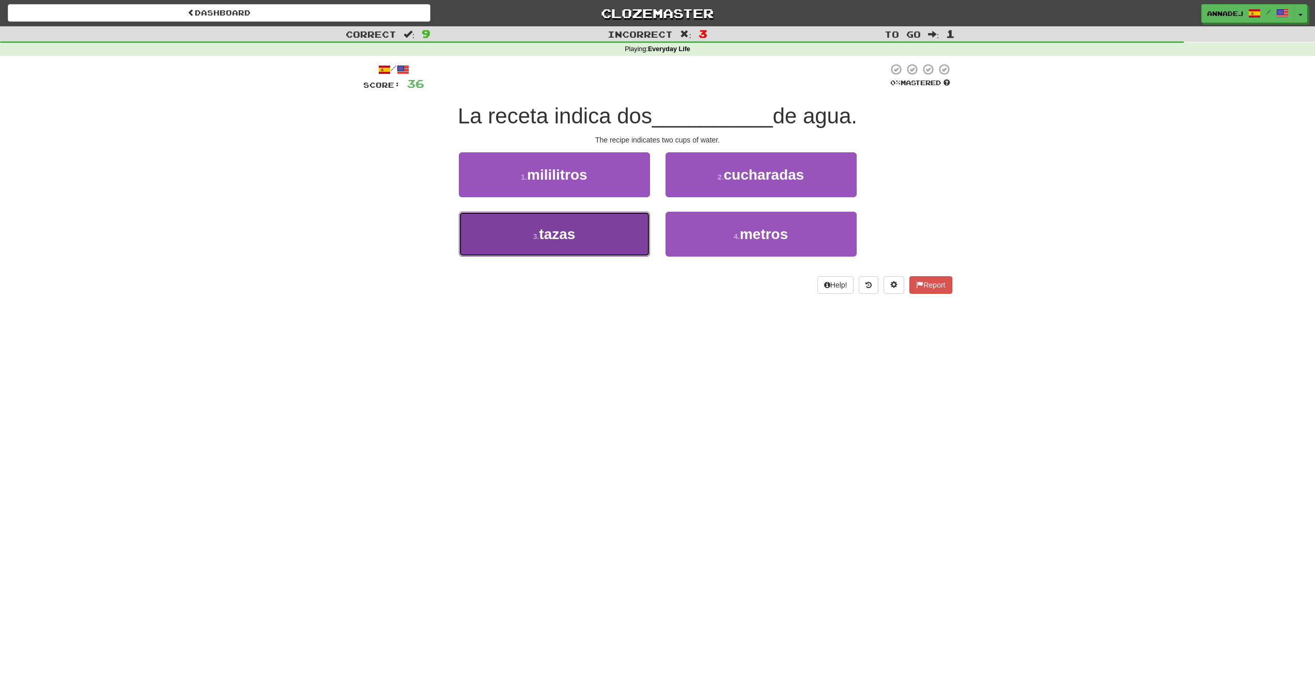
click at [566, 237] on span "tazas" at bounding box center [557, 234] width 36 height 16
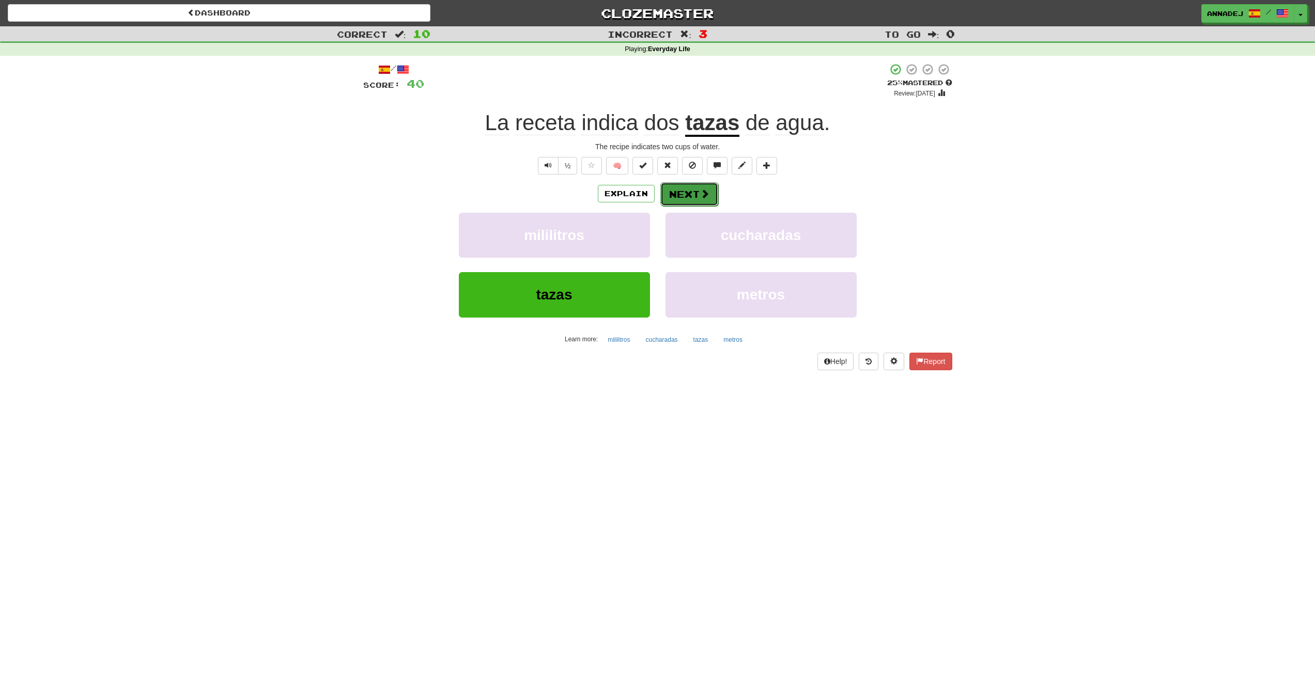
click at [700, 195] on span at bounding box center [704, 193] width 9 height 9
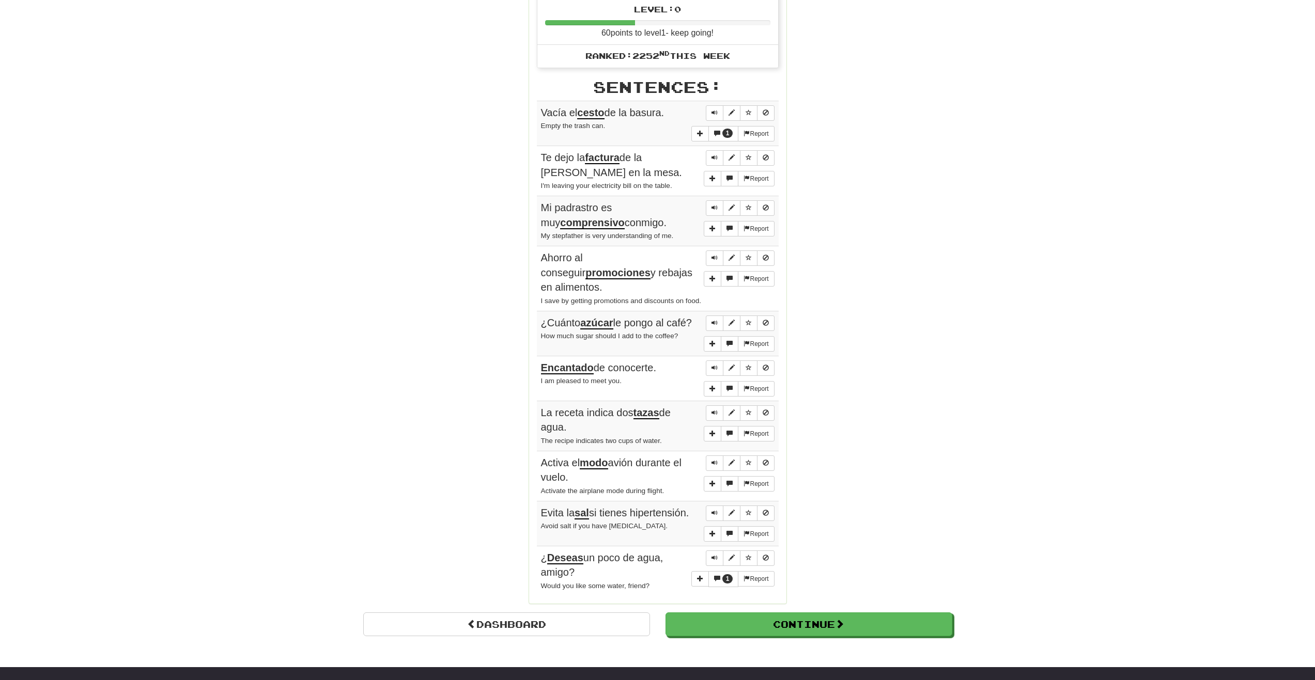
scroll to position [672, 0]
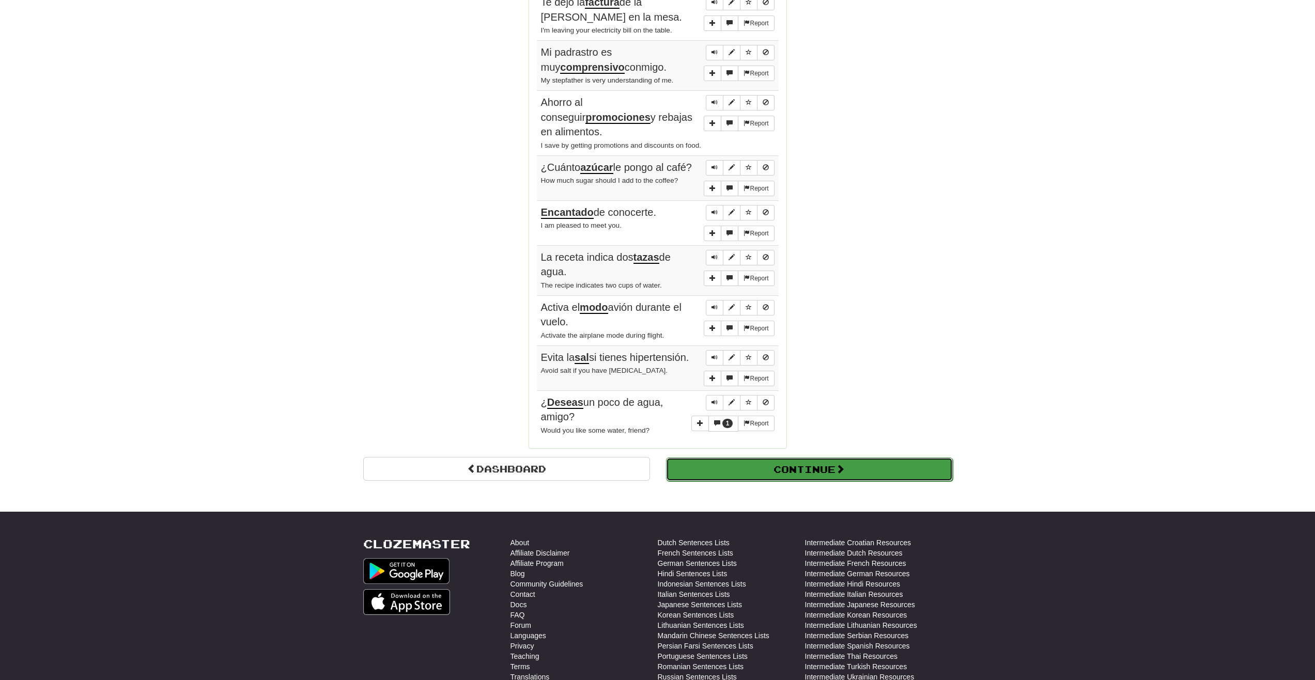
click at [816, 479] on button "Continue" at bounding box center [809, 470] width 287 height 24
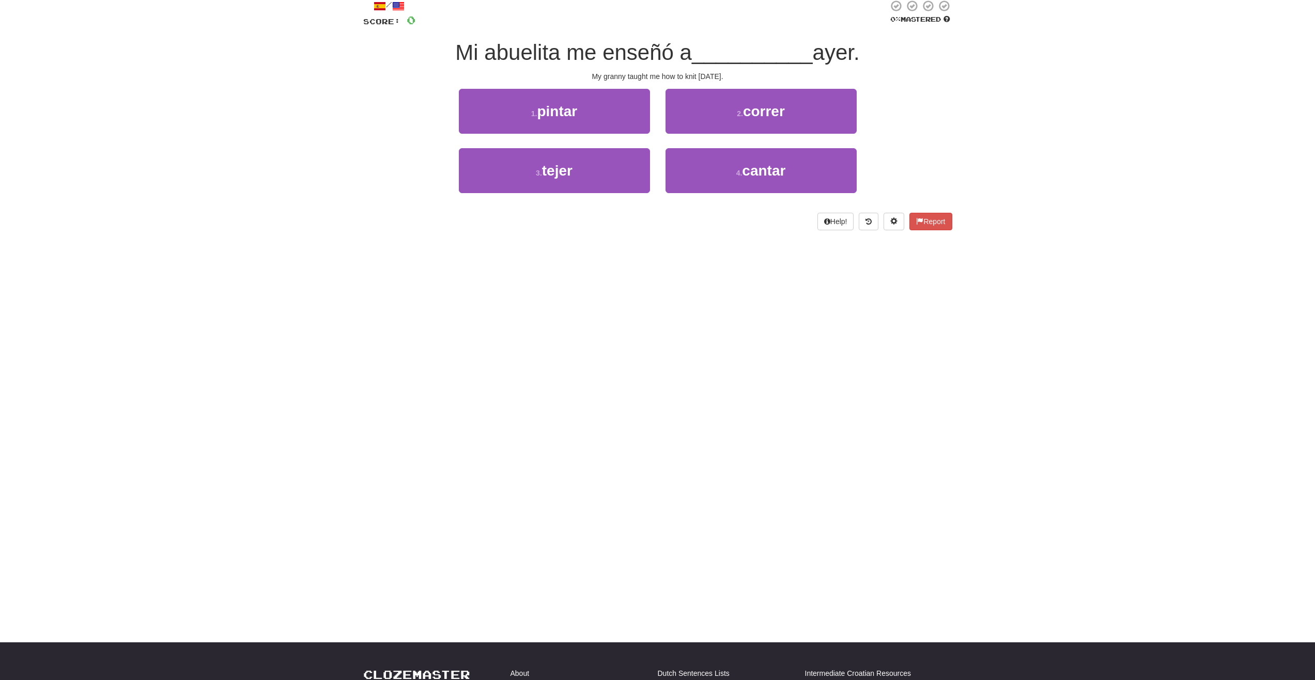
scroll to position [0, 0]
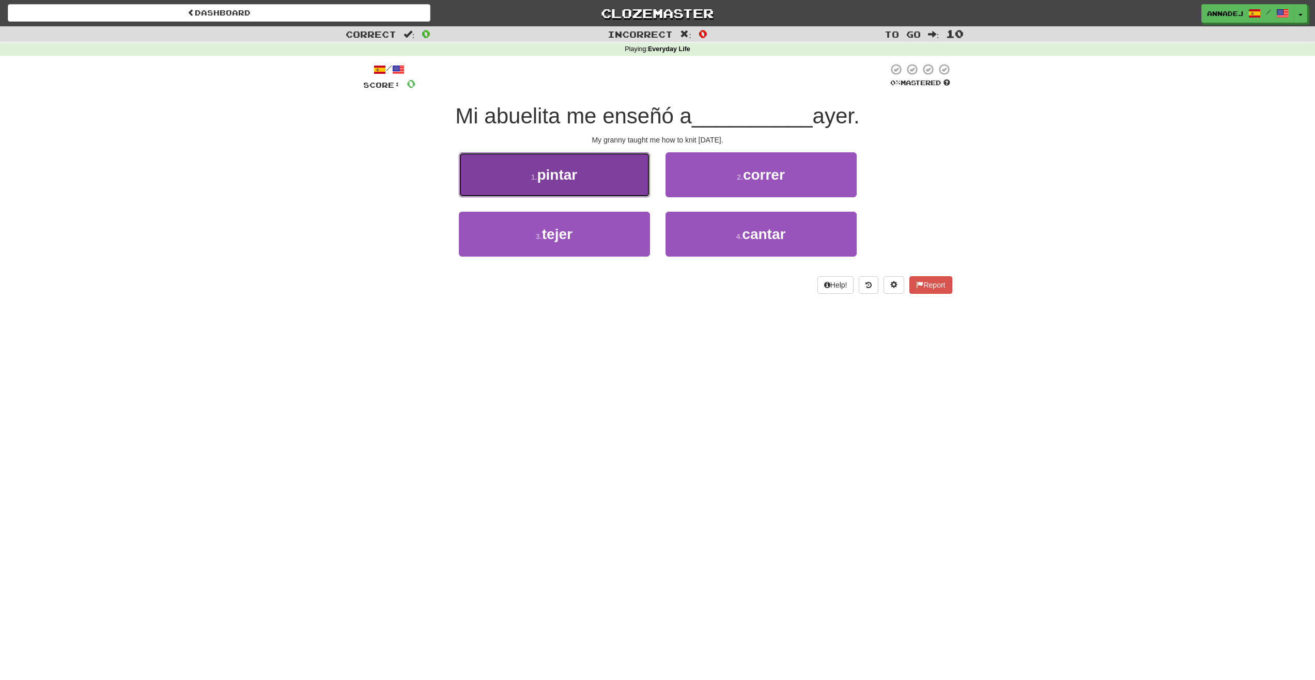
click at [559, 176] on span "pintar" at bounding box center [557, 175] width 40 height 16
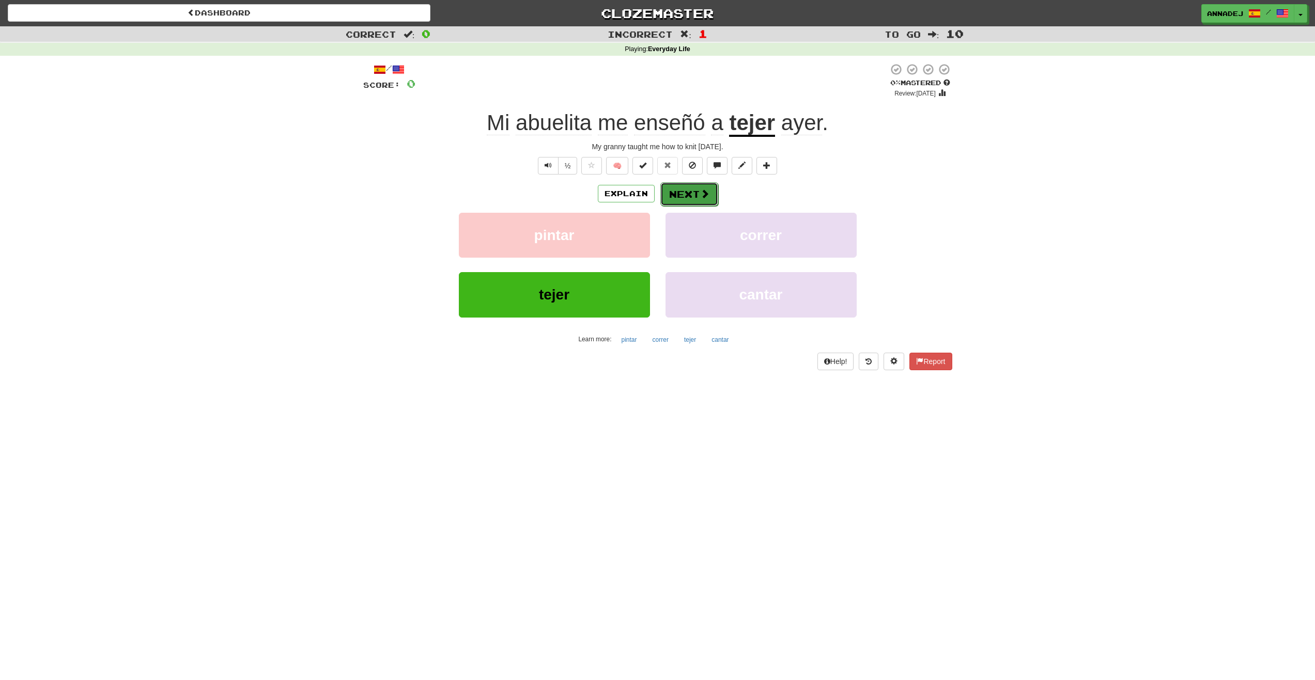
click at [700, 194] on span at bounding box center [704, 193] width 9 height 9
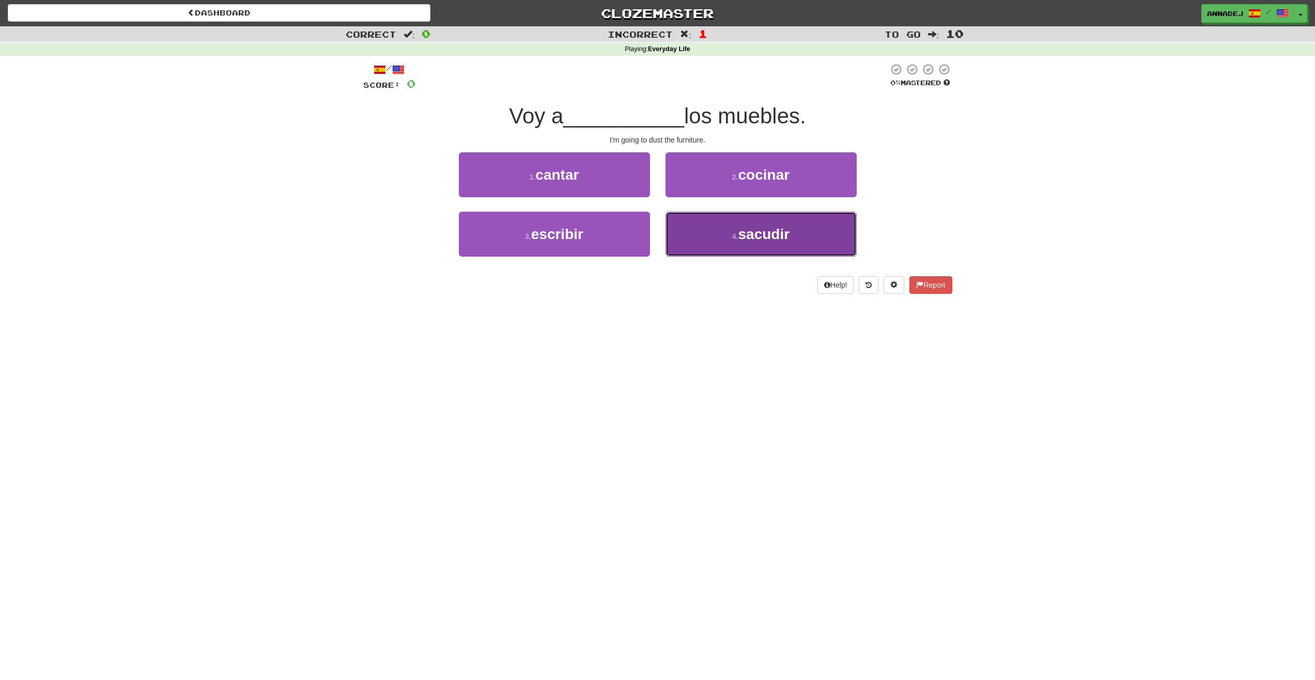
click at [758, 233] on span "sacudir" at bounding box center [764, 234] width 52 height 16
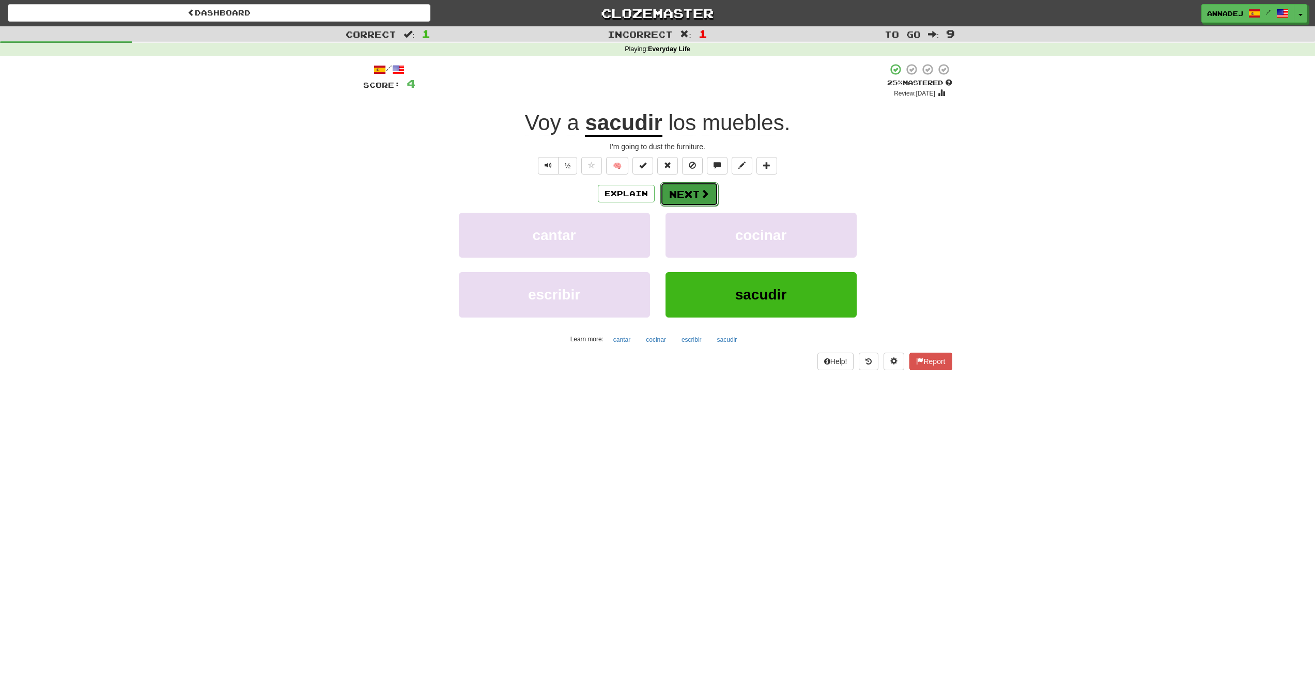
click at [701, 192] on span at bounding box center [704, 193] width 9 height 9
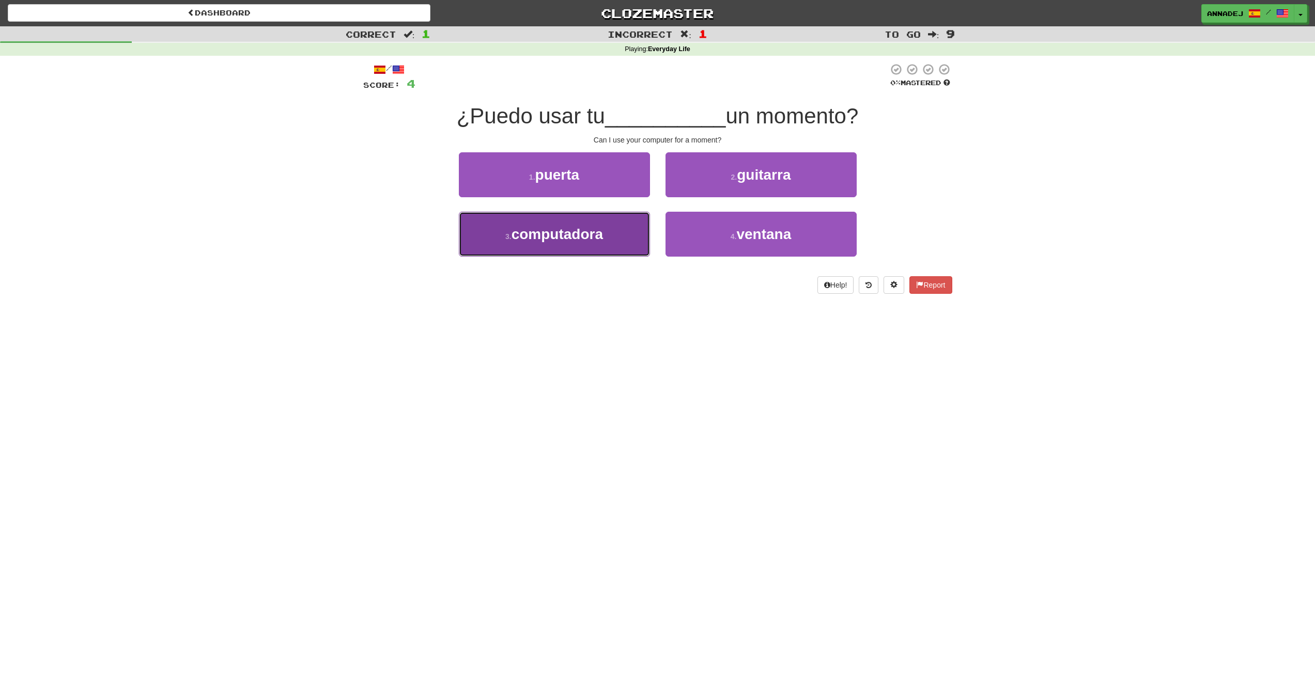
click at [568, 236] on span "computadora" at bounding box center [557, 234] width 91 height 16
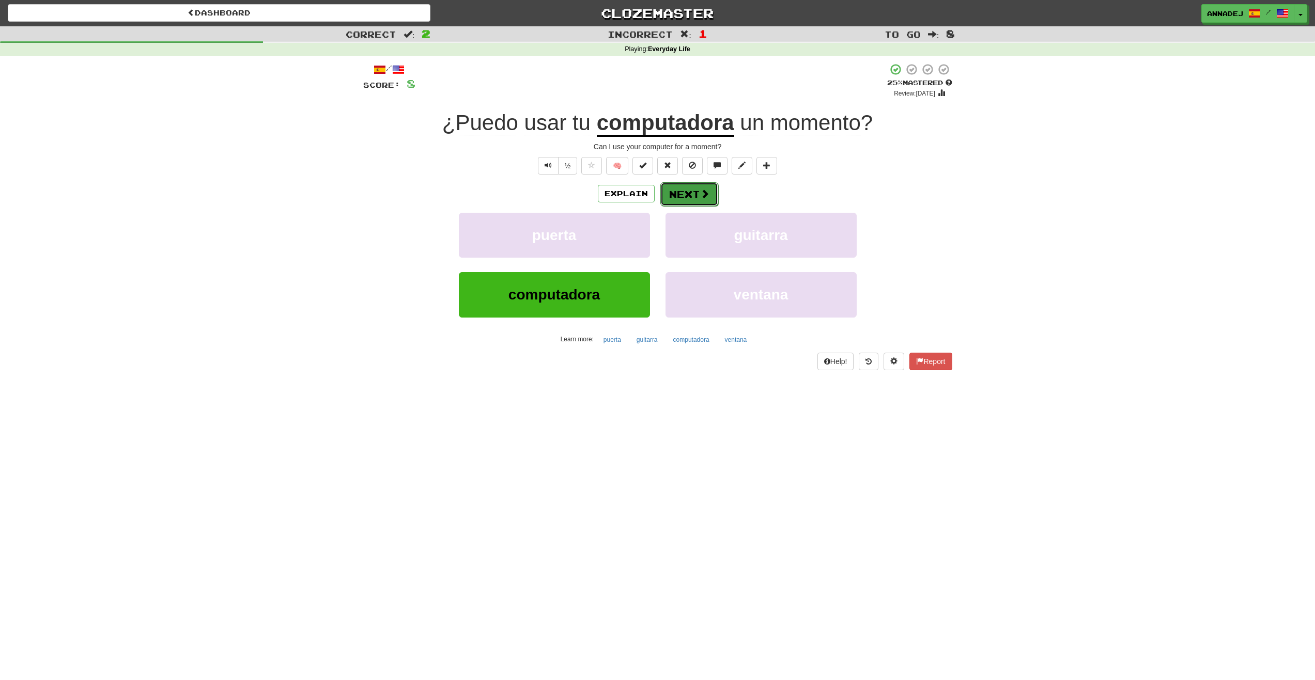
click at [692, 192] on button "Next" at bounding box center [689, 194] width 58 height 24
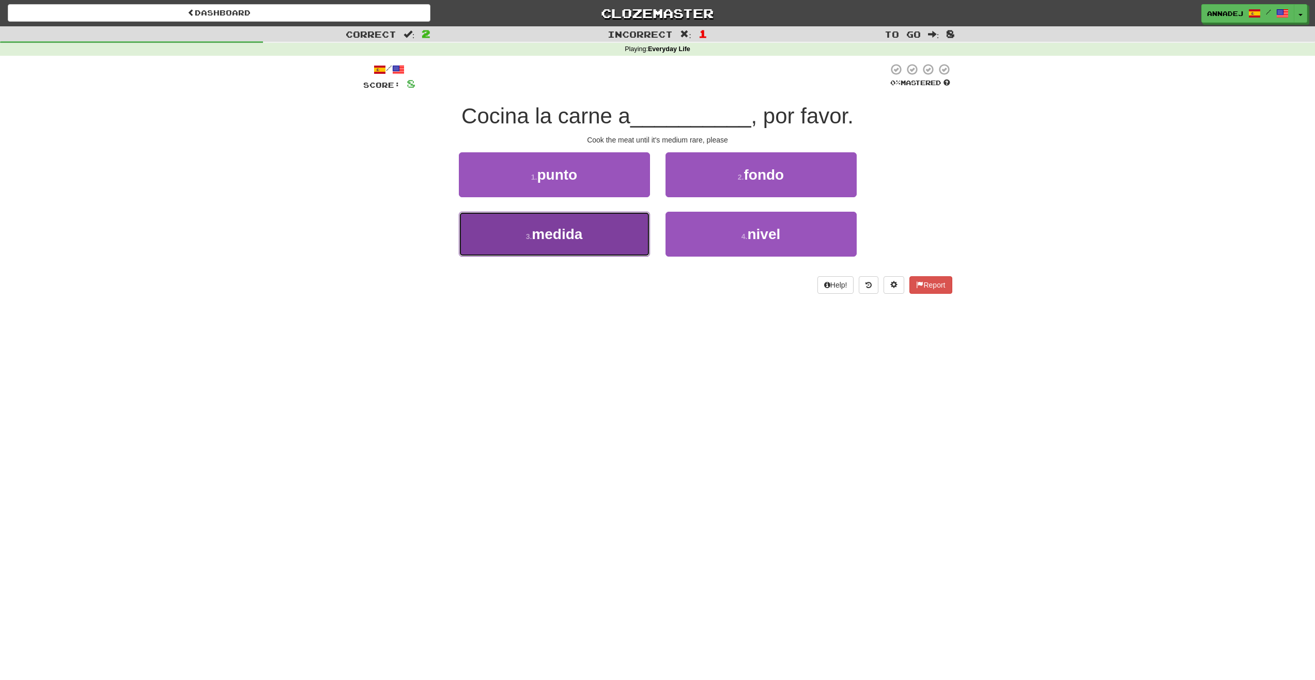
click at [568, 235] on span "medida" at bounding box center [557, 234] width 51 height 16
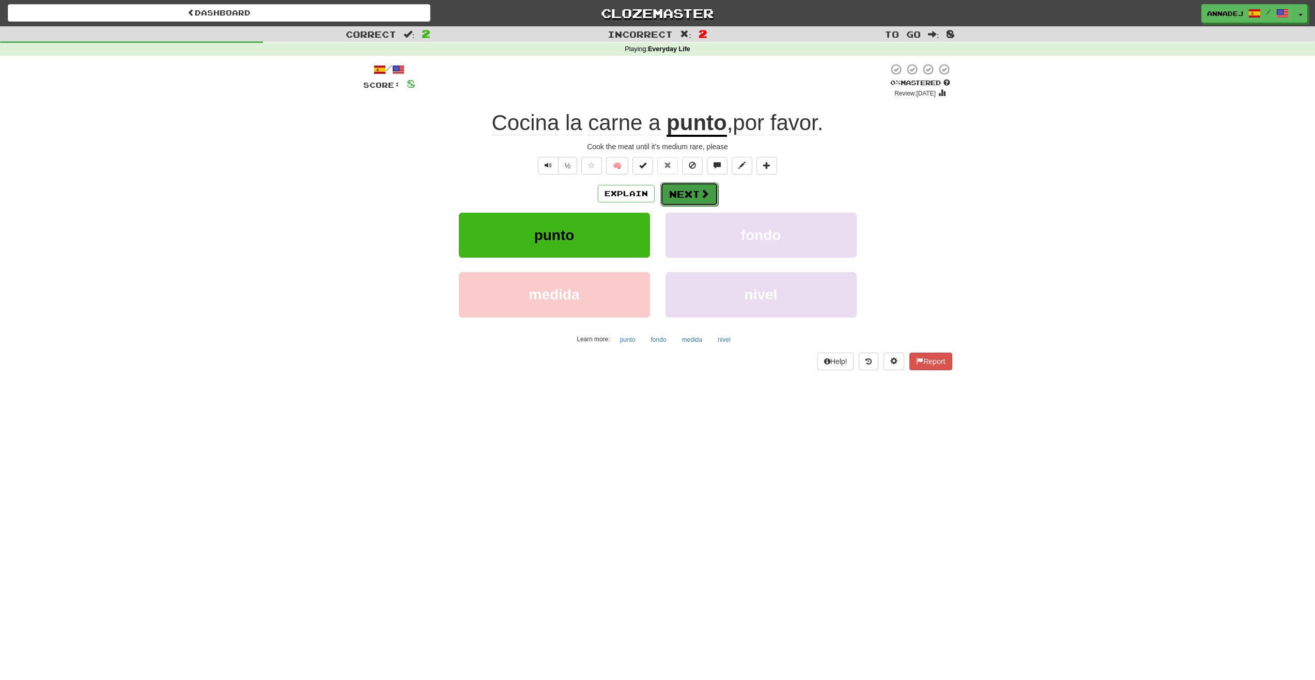
click at [696, 194] on button "Next" at bounding box center [689, 194] width 58 height 24
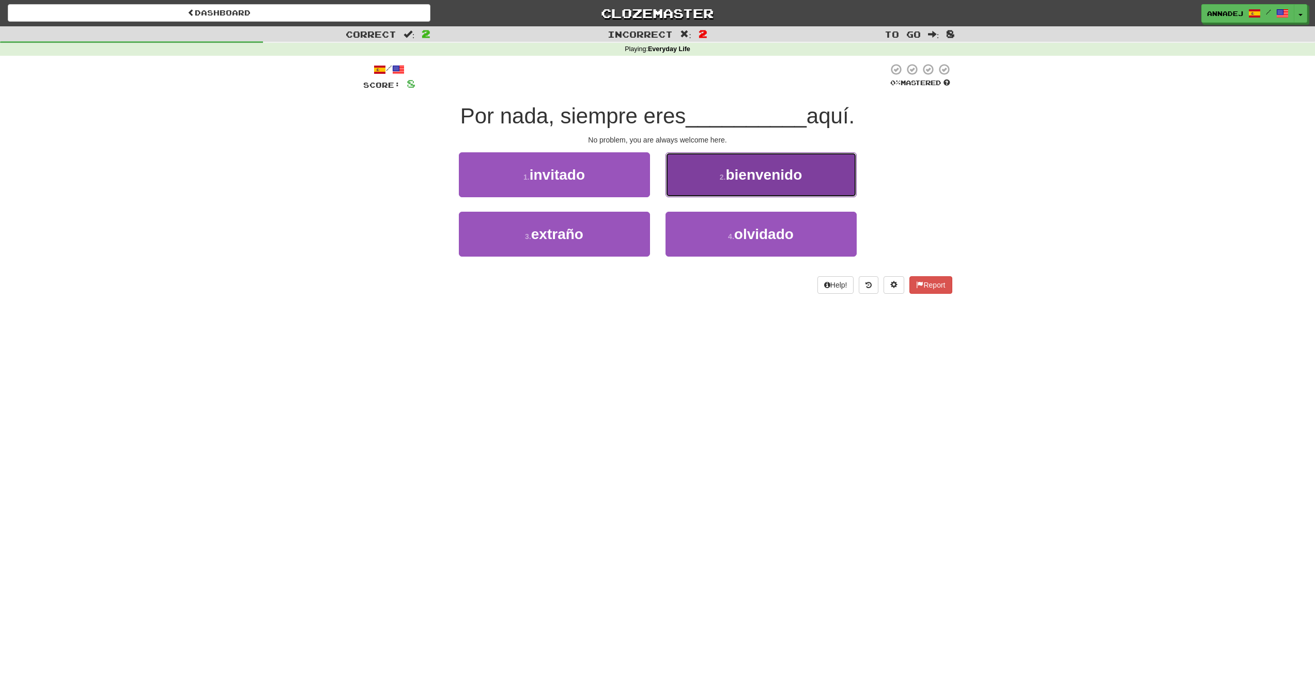
click at [805, 175] on button "2 . bienvenido" at bounding box center [760, 174] width 191 height 45
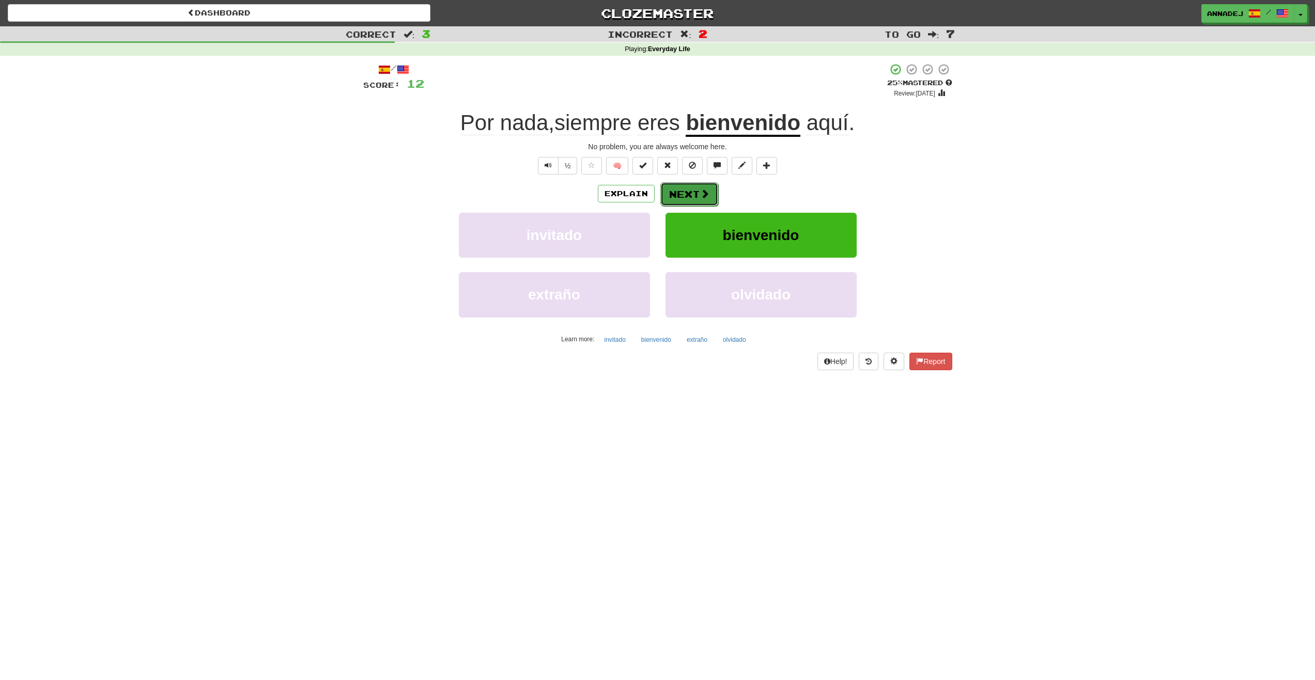
click at [693, 195] on button "Next" at bounding box center [689, 194] width 58 height 24
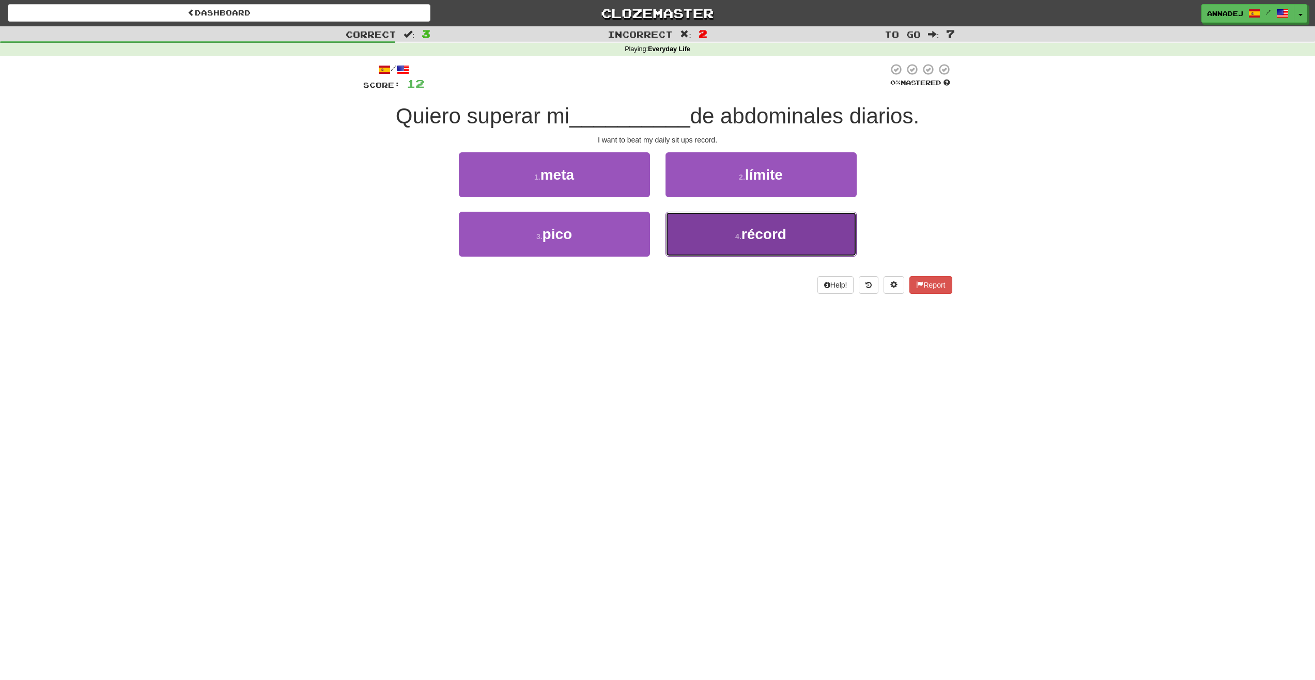
click at [767, 237] on span "récord" at bounding box center [763, 234] width 45 height 16
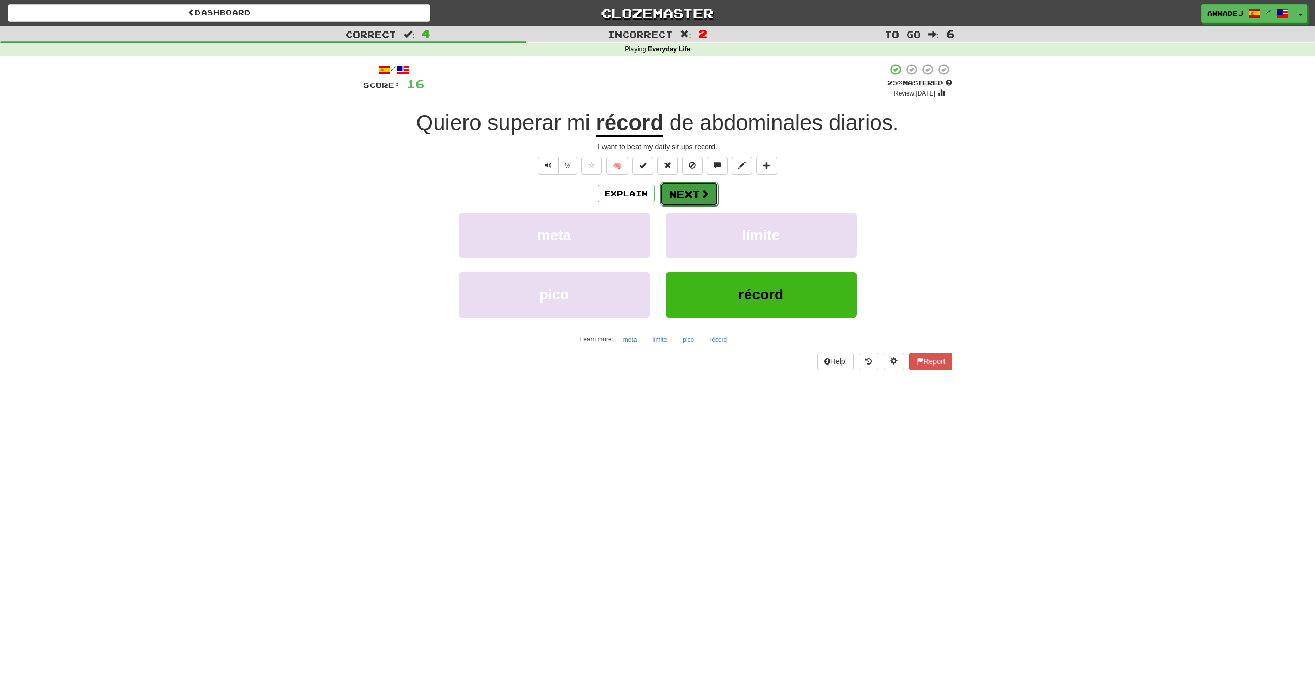
click at [695, 192] on button "Next" at bounding box center [689, 194] width 58 height 24
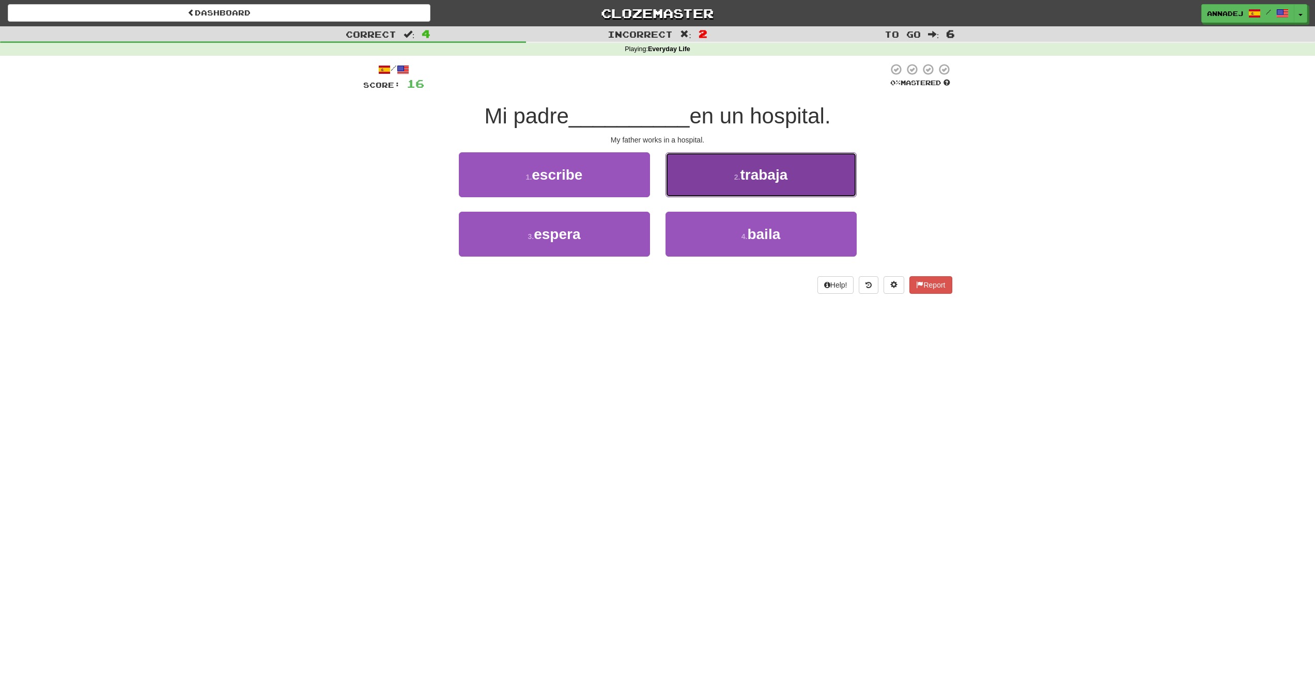
click at [771, 178] on span "trabaja" at bounding box center [764, 175] width 48 height 16
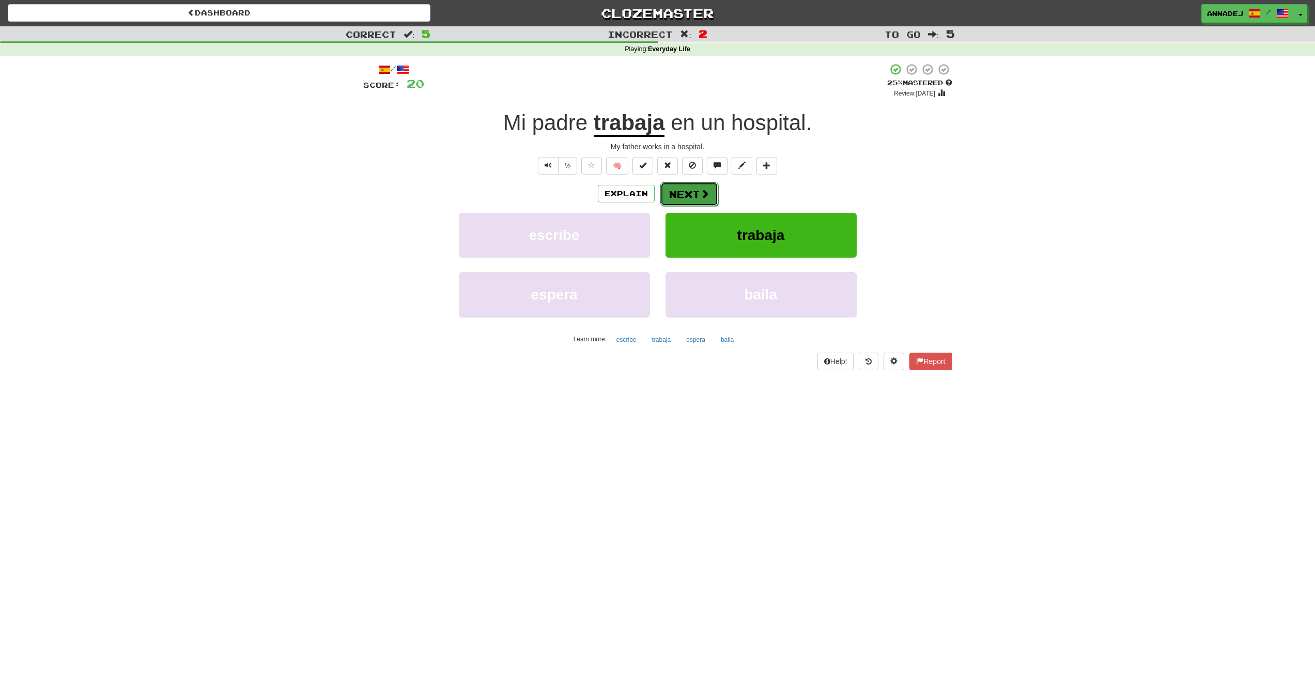
click at [690, 190] on button "Next" at bounding box center [689, 194] width 58 height 24
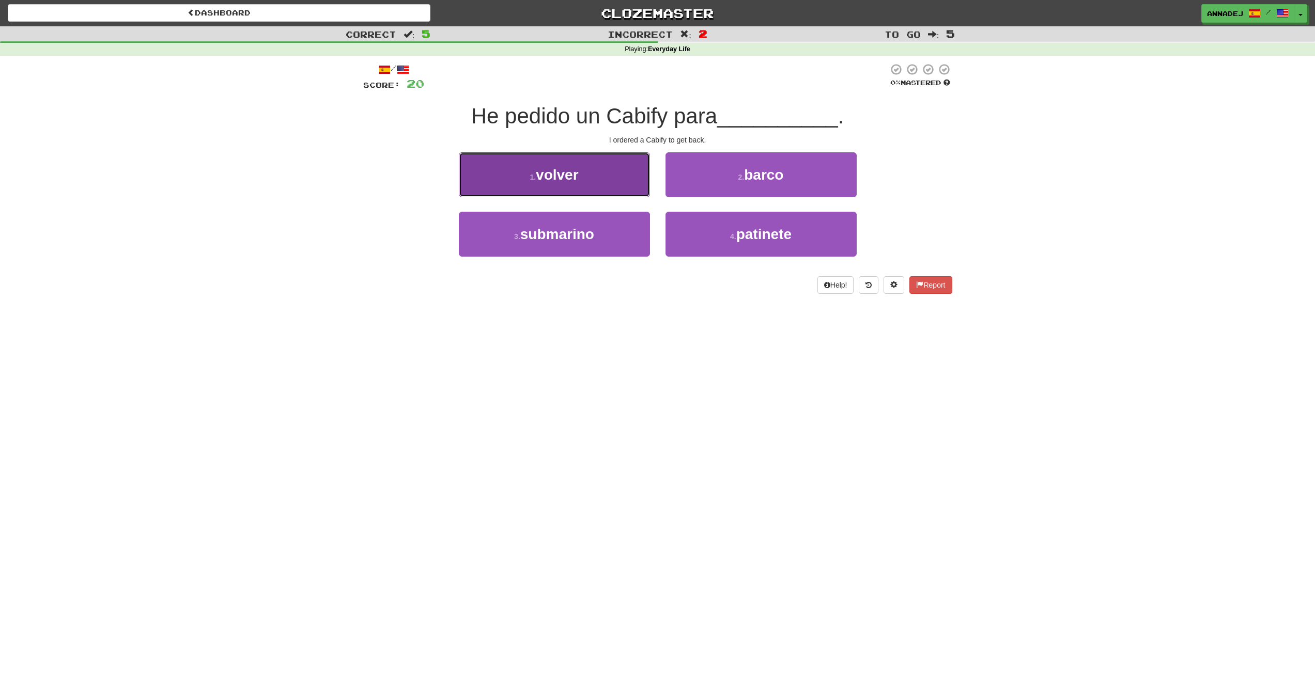
click at [583, 176] on button "1 . volver" at bounding box center [554, 174] width 191 height 45
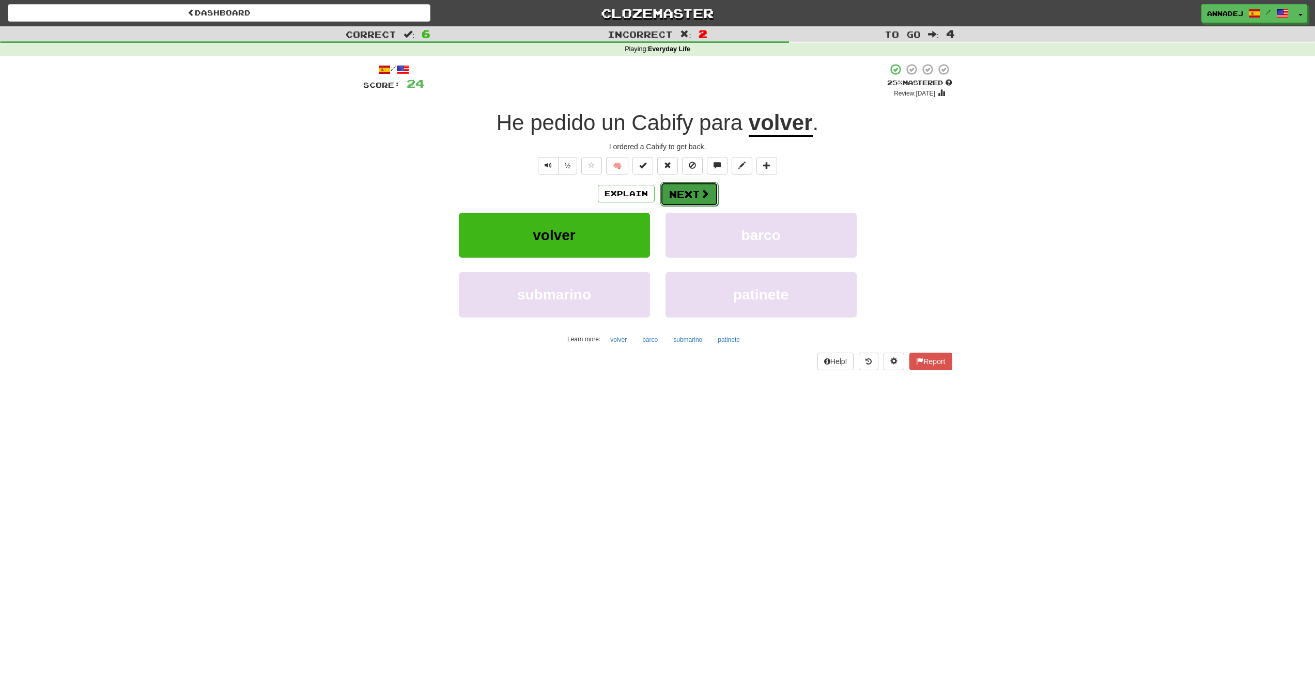
click at [696, 192] on button "Next" at bounding box center [689, 194] width 58 height 24
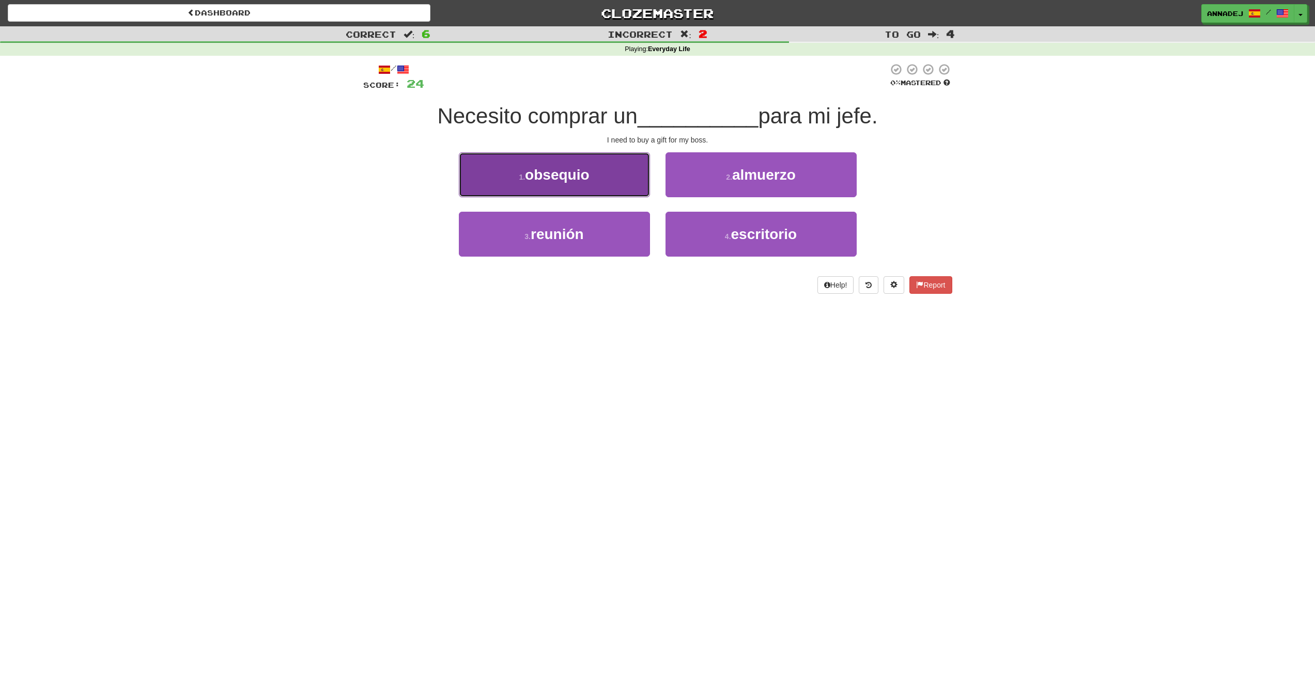
click at [569, 172] on span "obsequio" at bounding box center [557, 175] width 64 height 16
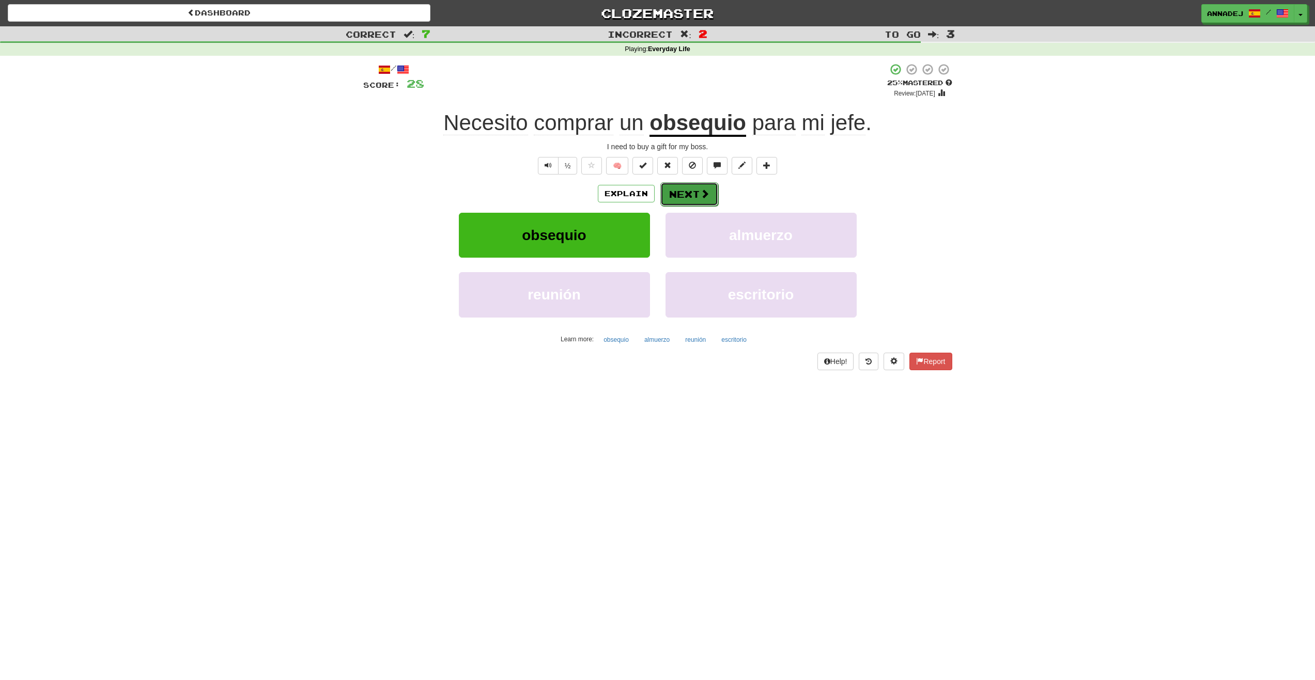
click at [700, 197] on span at bounding box center [704, 193] width 9 height 9
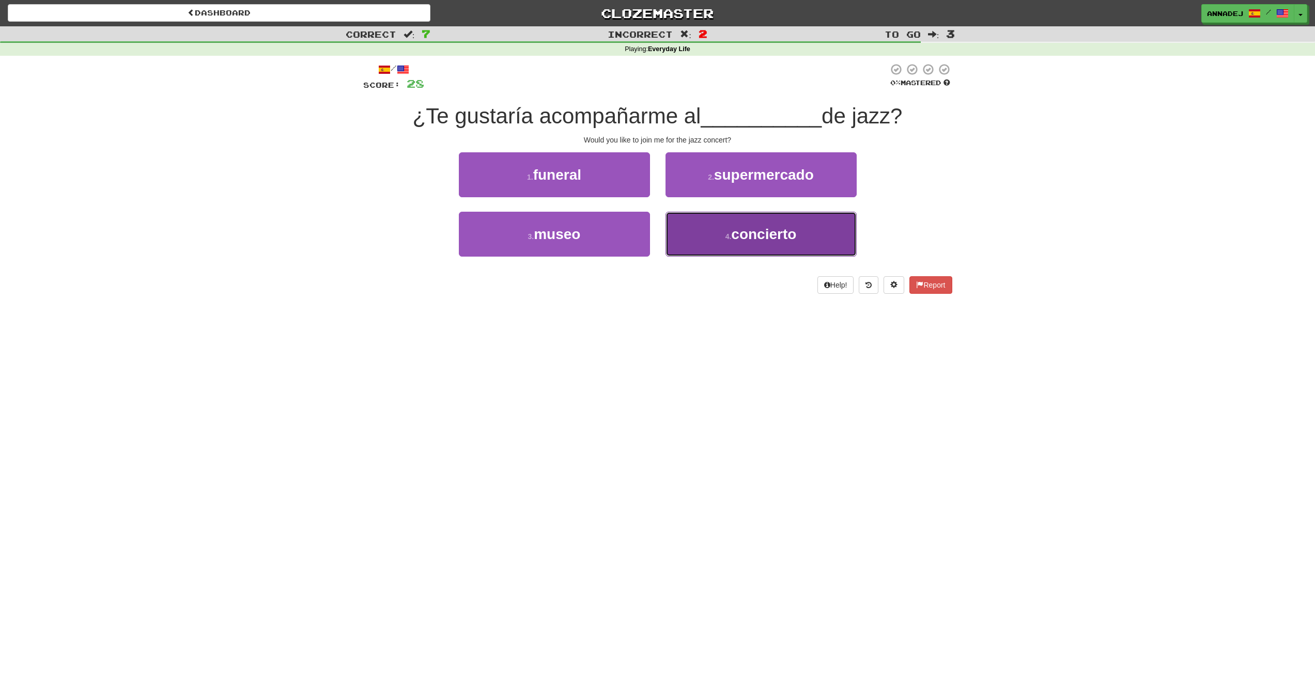
click at [762, 240] on span "concierto" at bounding box center [763, 234] width 65 height 16
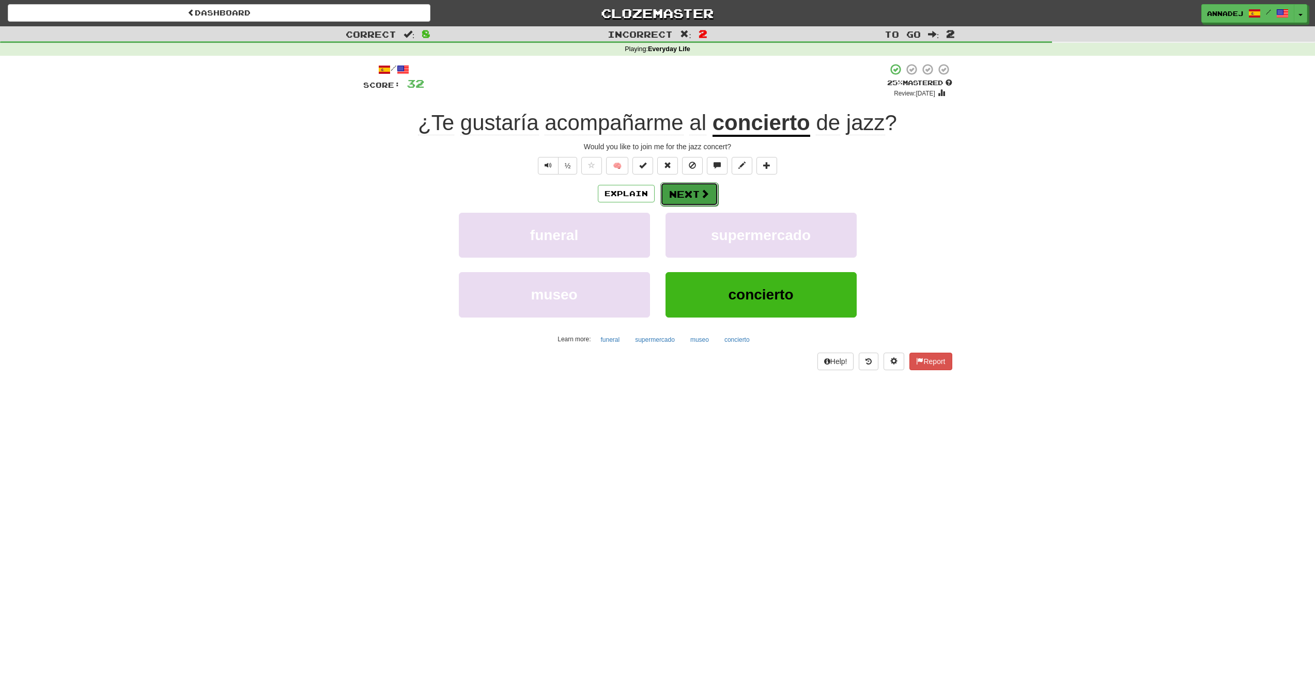
click at [697, 194] on button "Next" at bounding box center [689, 194] width 58 height 24
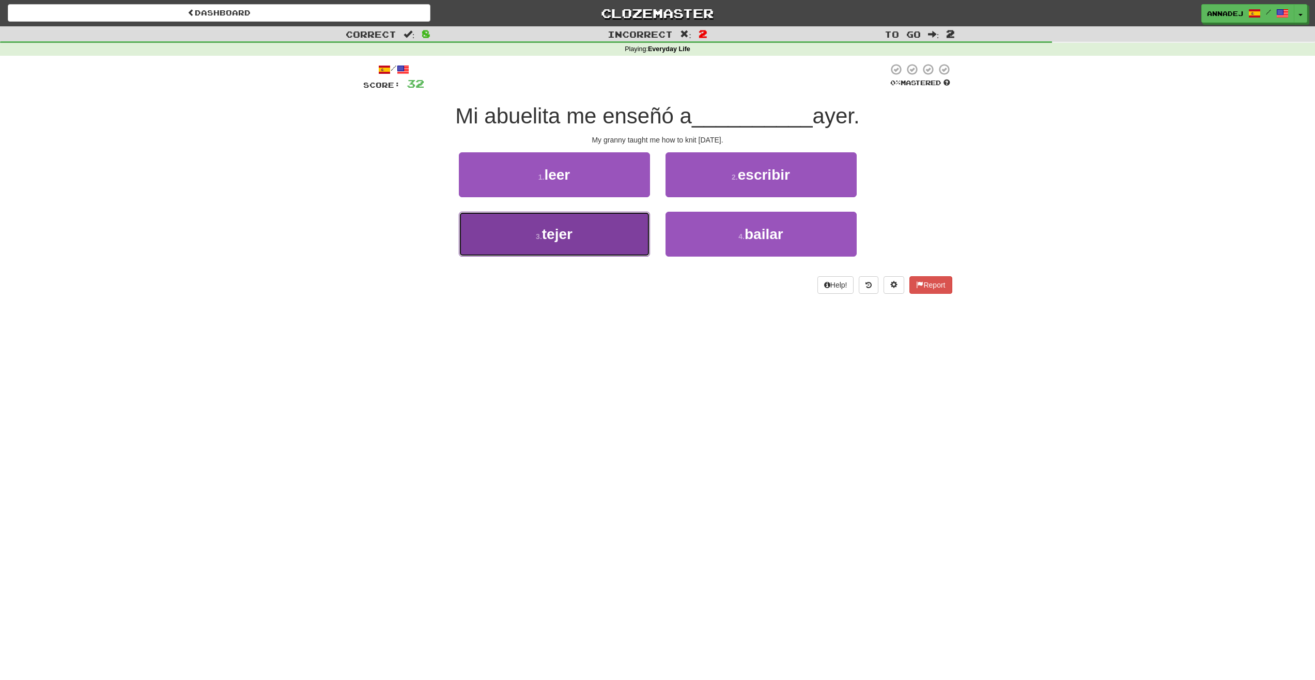
click at [571, 237] on span "tejer" at bounding box center [557, 234] width 30 height 16
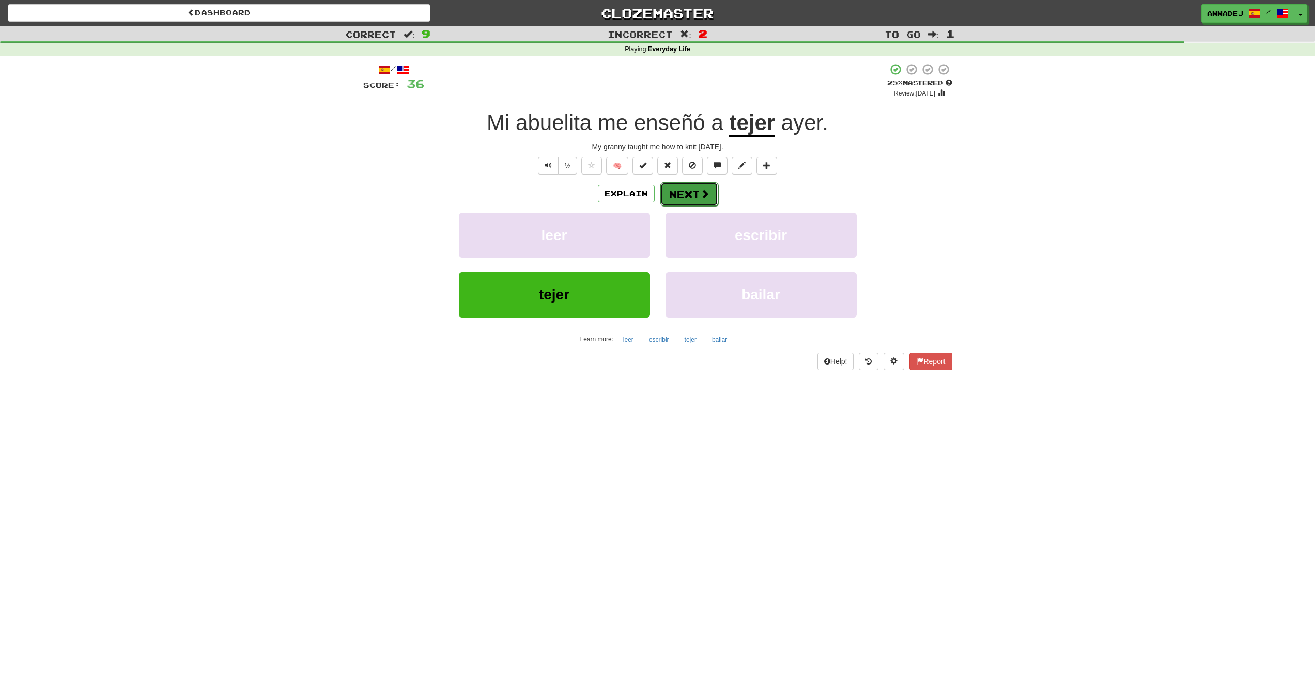
click at [694, 190] on button "Next" at bounding box center [689, 194] width 58 height 24
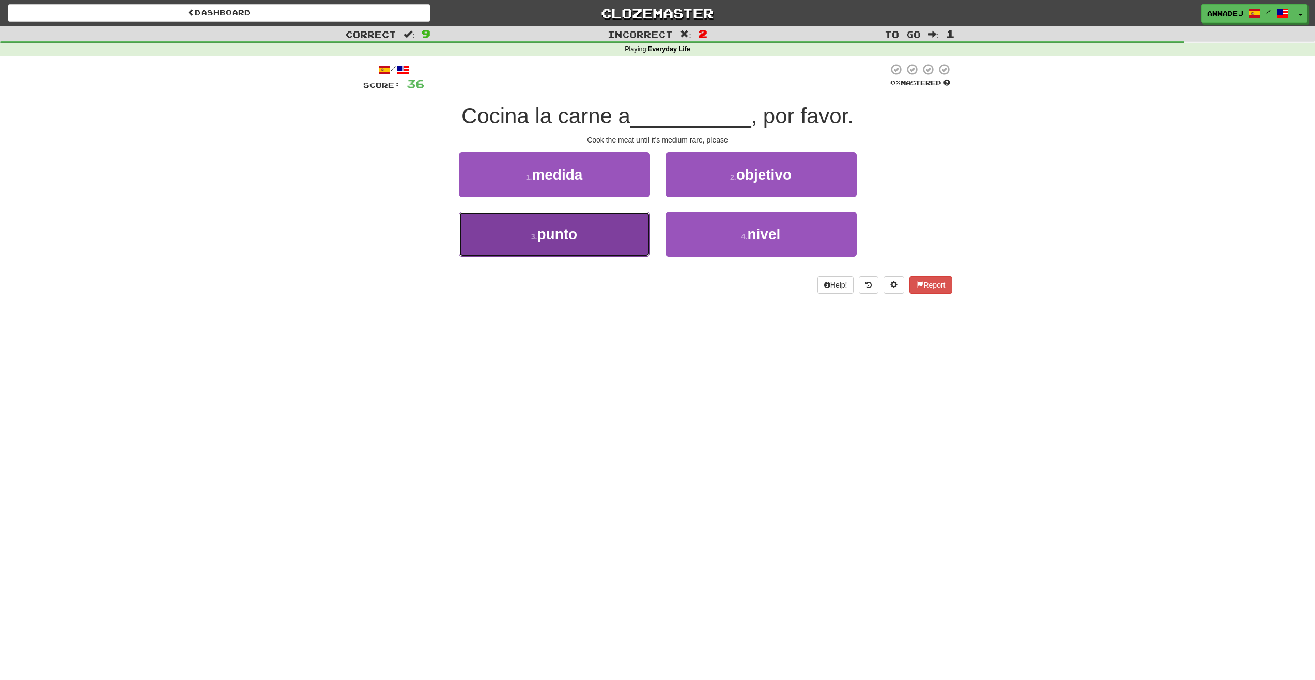
click at [558, 243] on button "3 . punto" at bounding box center [554, 234] width 191 height 45
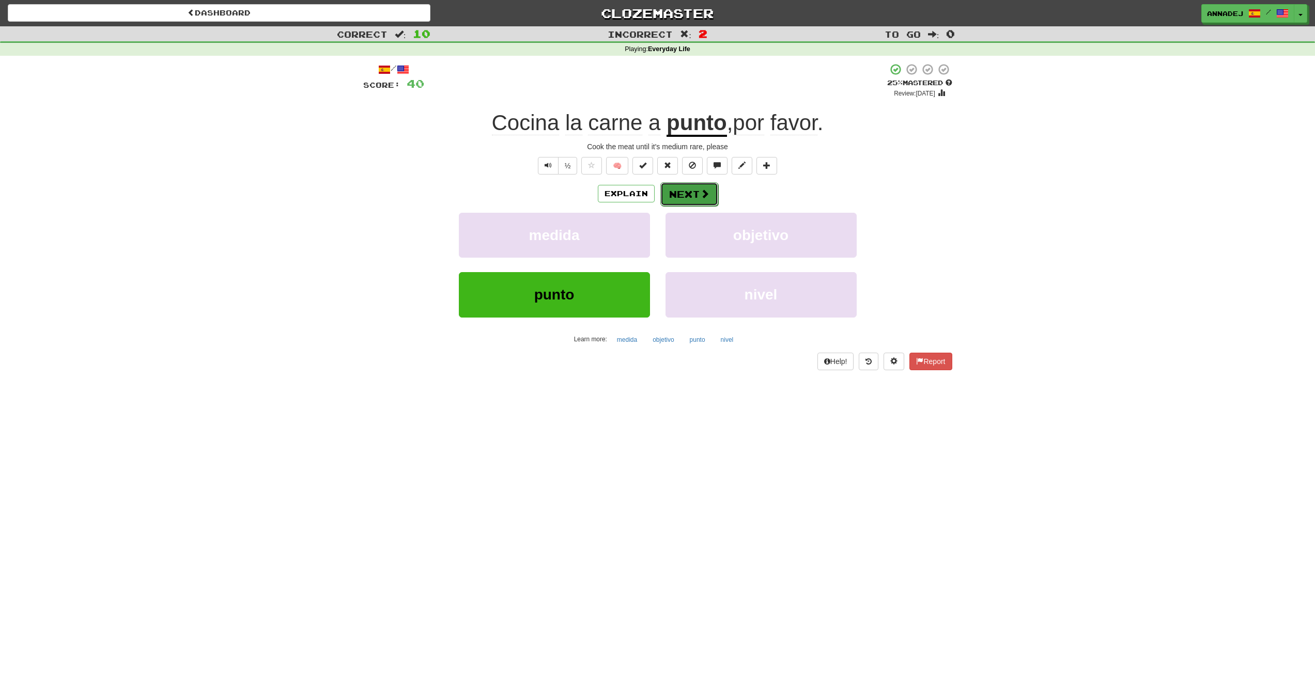
click at [694, 188] on button "Next" at bounding box center [689, 194] width 58 height 24
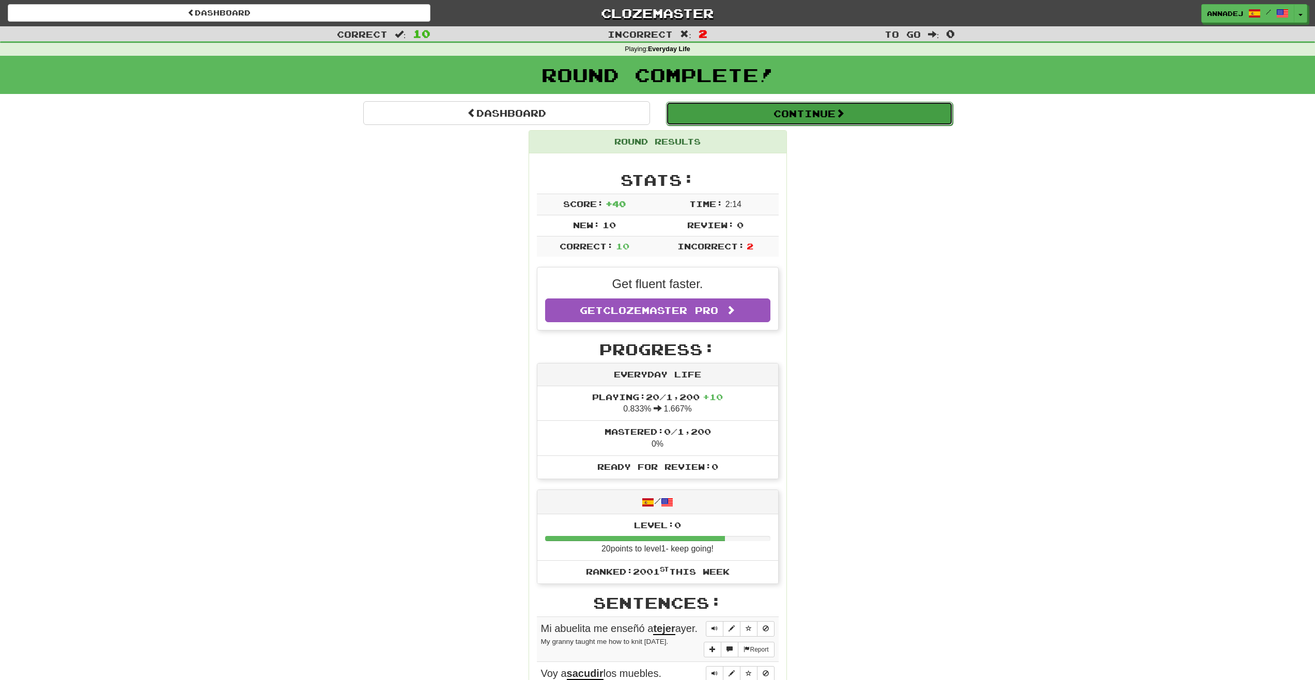
click at [838, 118] on button "Continue" at bounding box center [809, 114] width 287 height 24
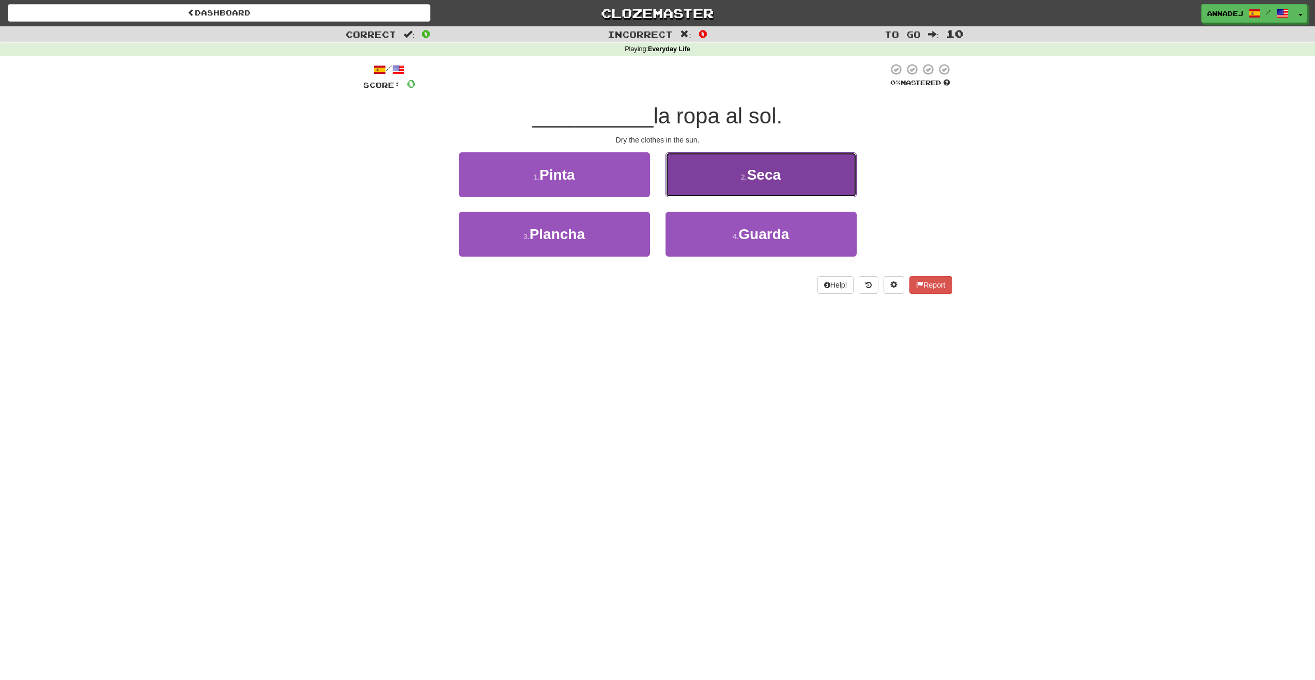
click at [776, 166] on button "2 . Seca" at bounding box center [760, 174] width 191 height 45
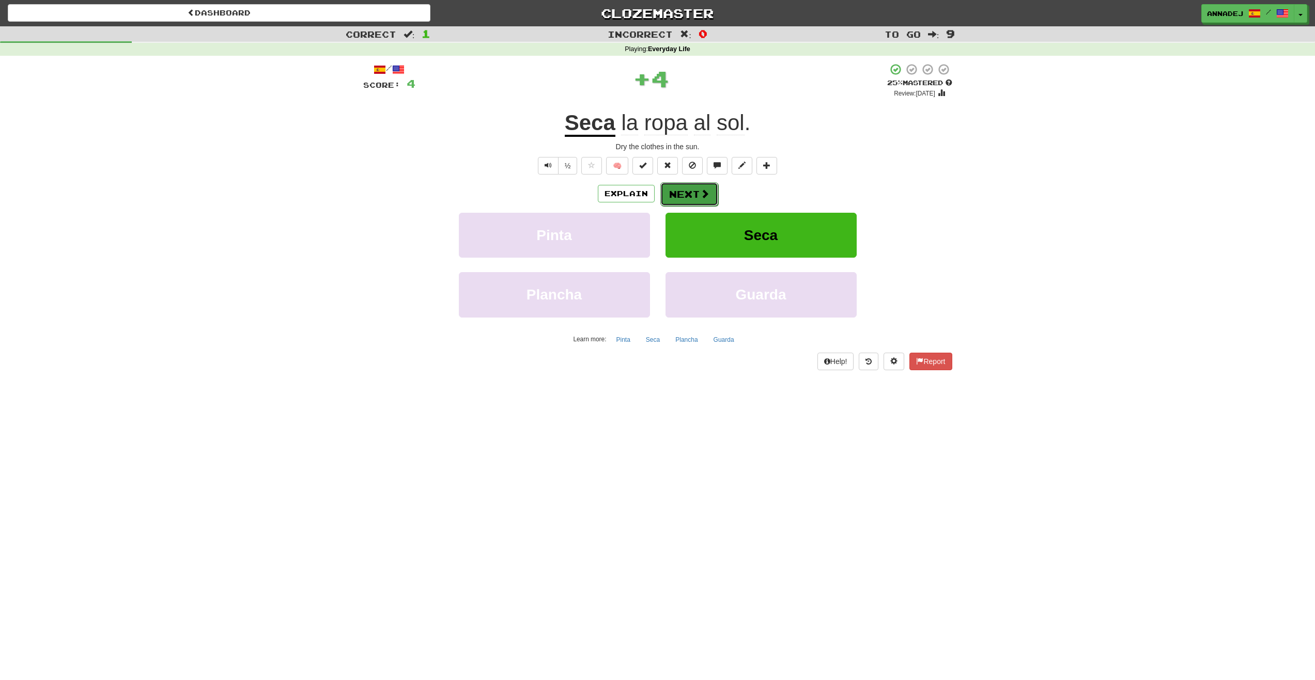
click at [705, 193] on span at bounding box center [704, 193] width 9 height 9
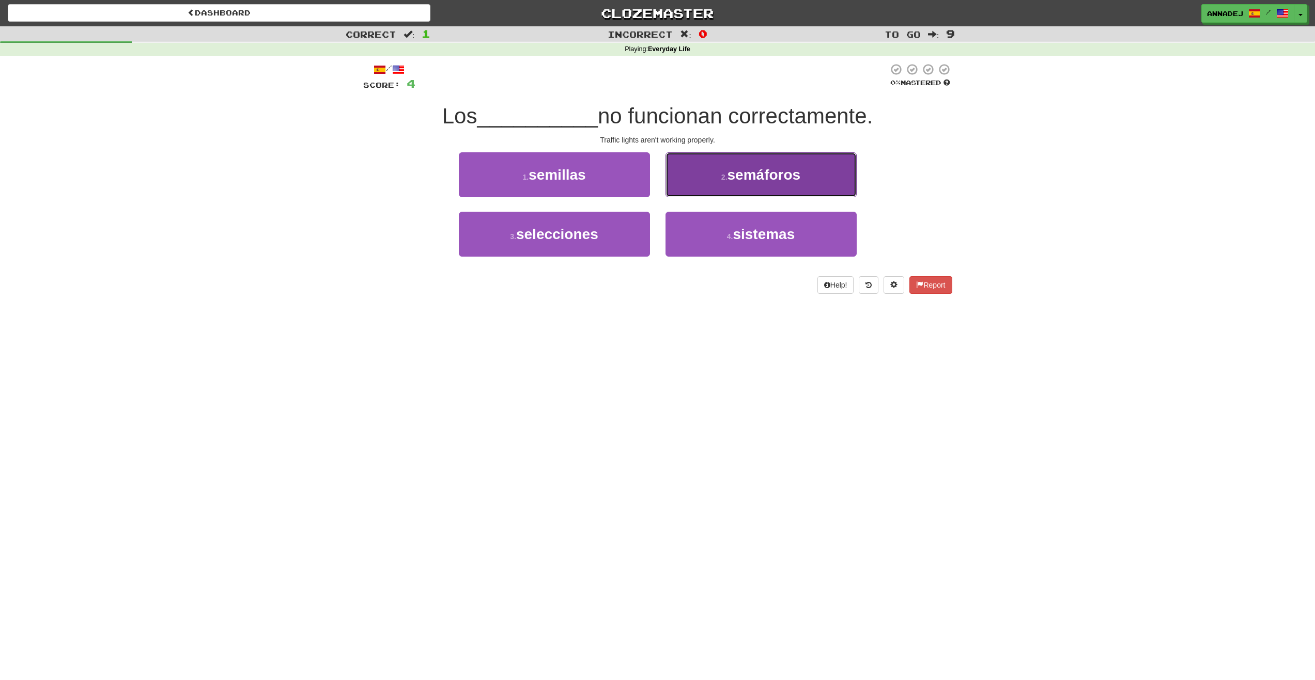
click at [763, 168] on span "semáforos" at bounding box center [763, 175] width 73 height 16
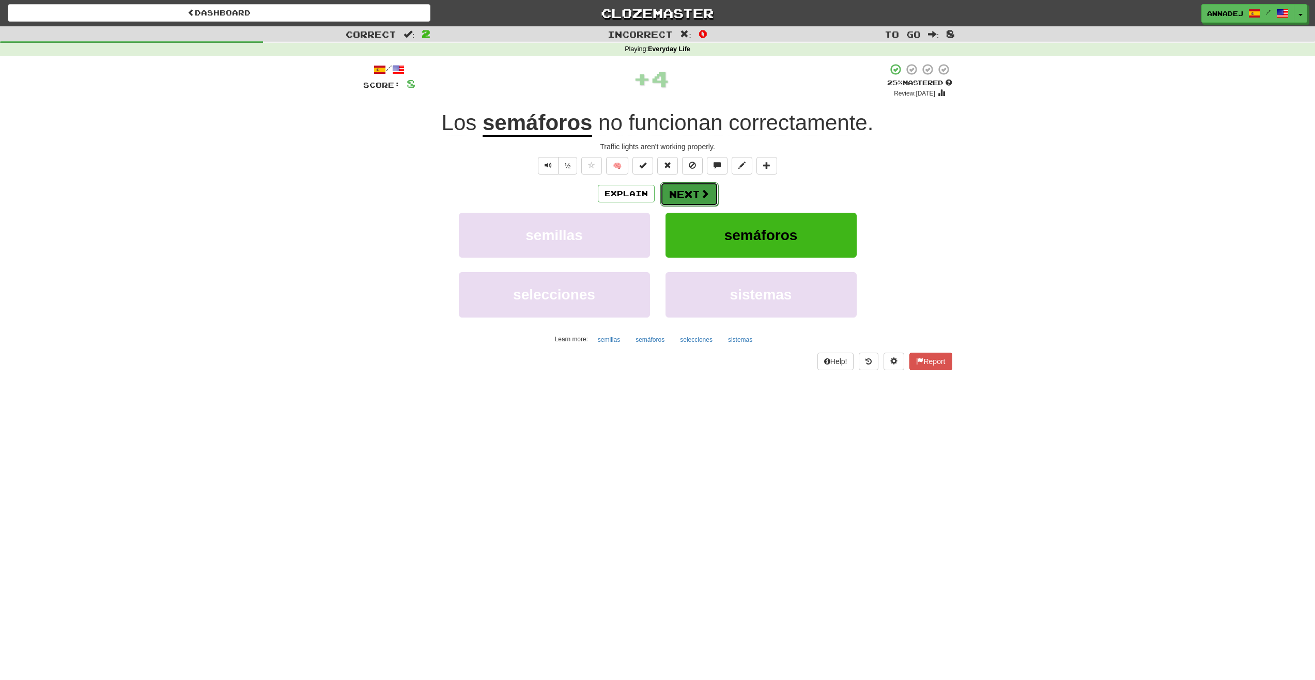
click at [688, 192] on button "Next" at bounding box center [689, 194] width 58 height 24
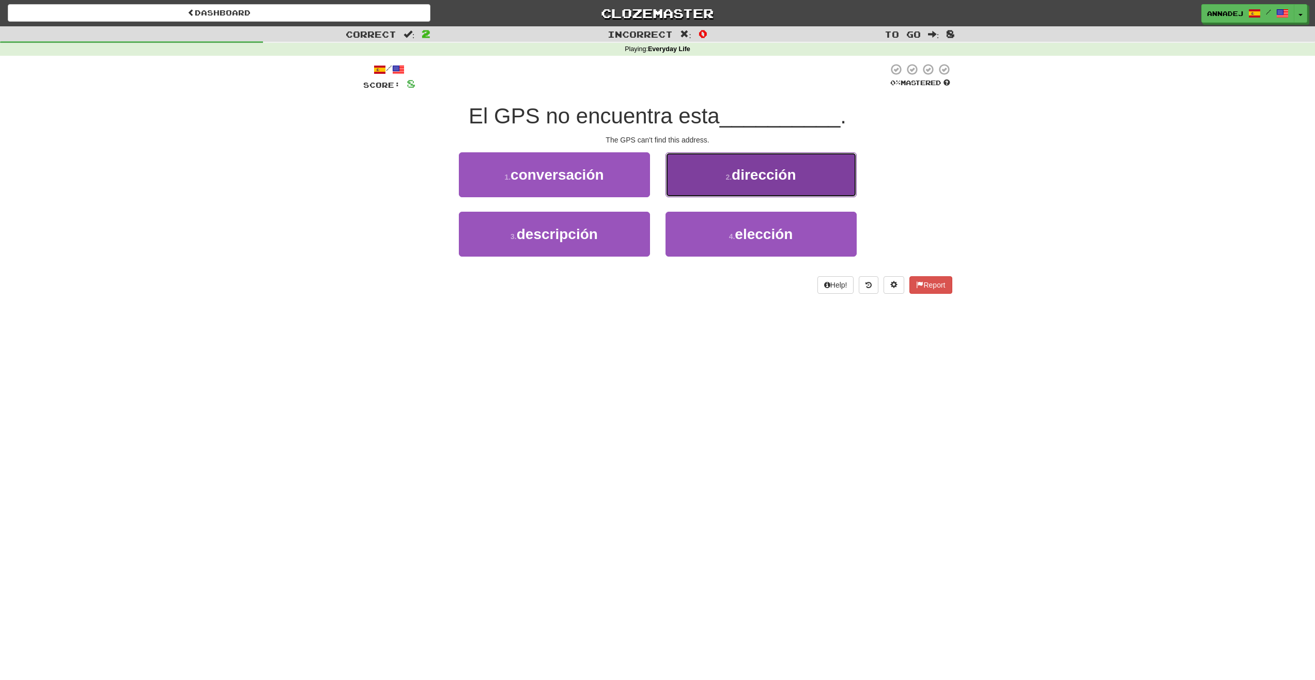
click at [766, 173] on span "dirección" at bounding box center [764, 175] width 64 height 16
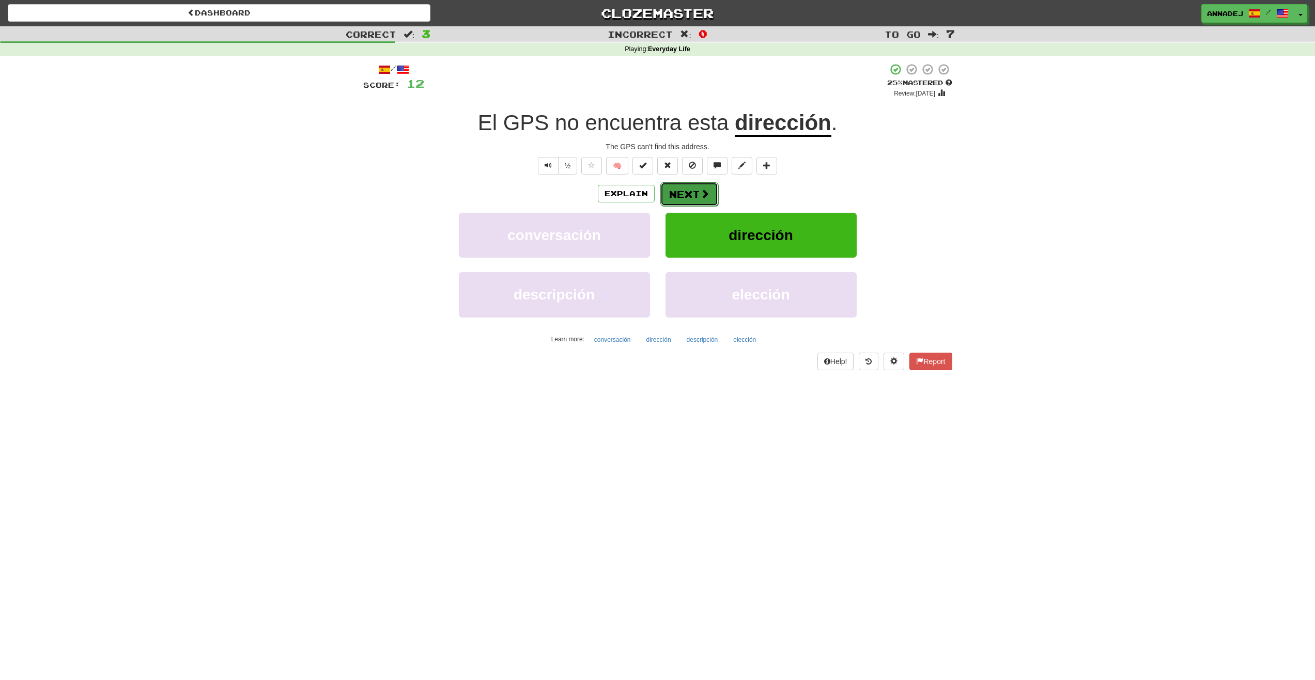
click at [694, 190] on button "Next" at bounding box center [689, 194] width 58 height 24
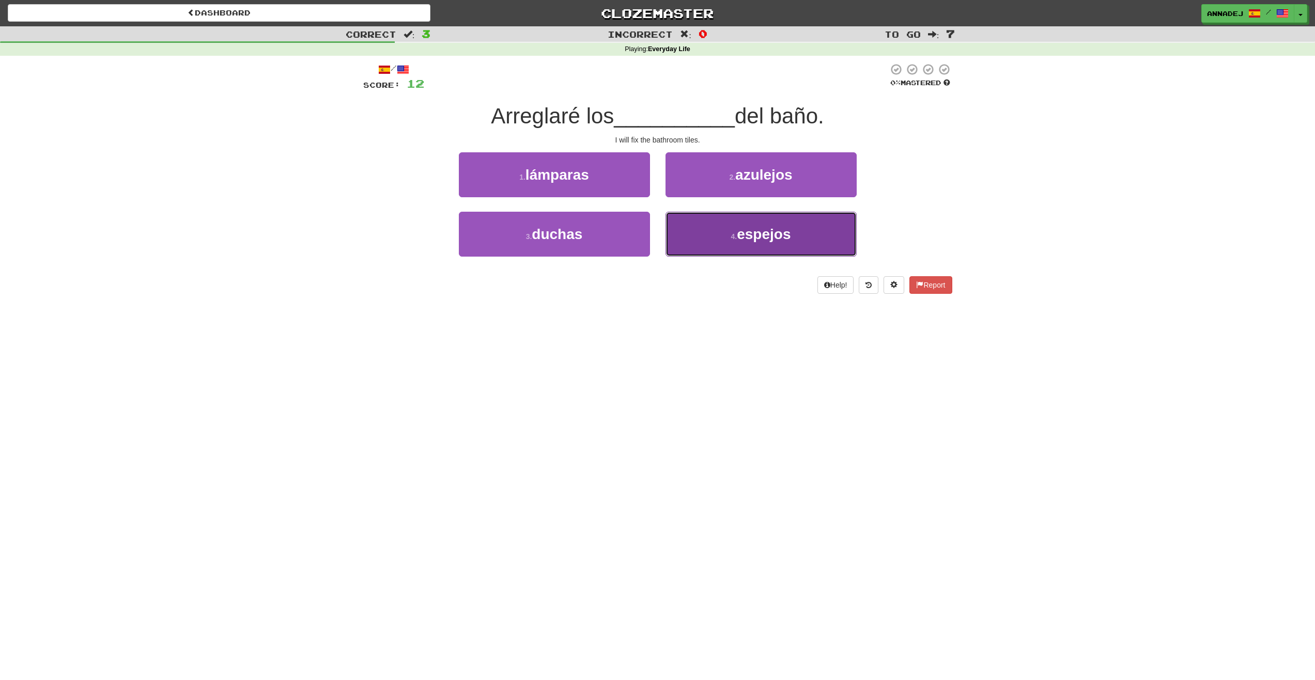
click at [747, 234] on span "espejos" at bounding box center [764, 234] width 54 height 16
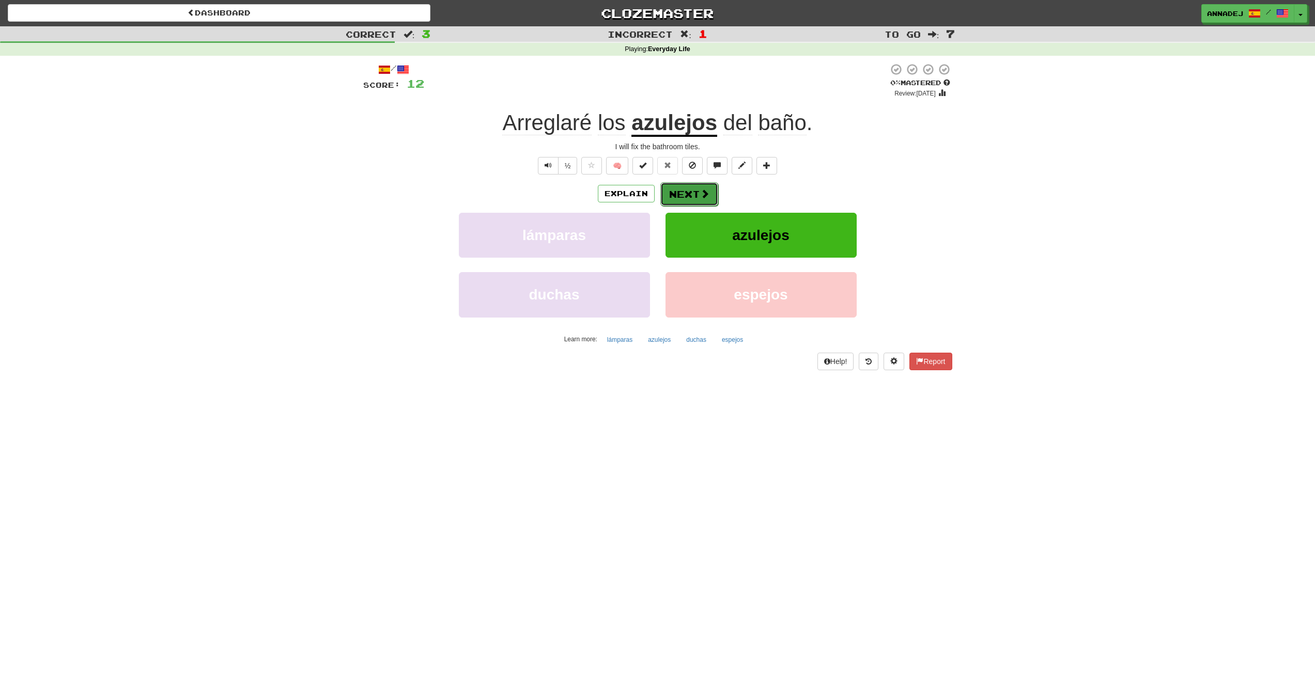
click at [687, 190] on button "Next" at bounding box center [689, 194] width 58 height 24
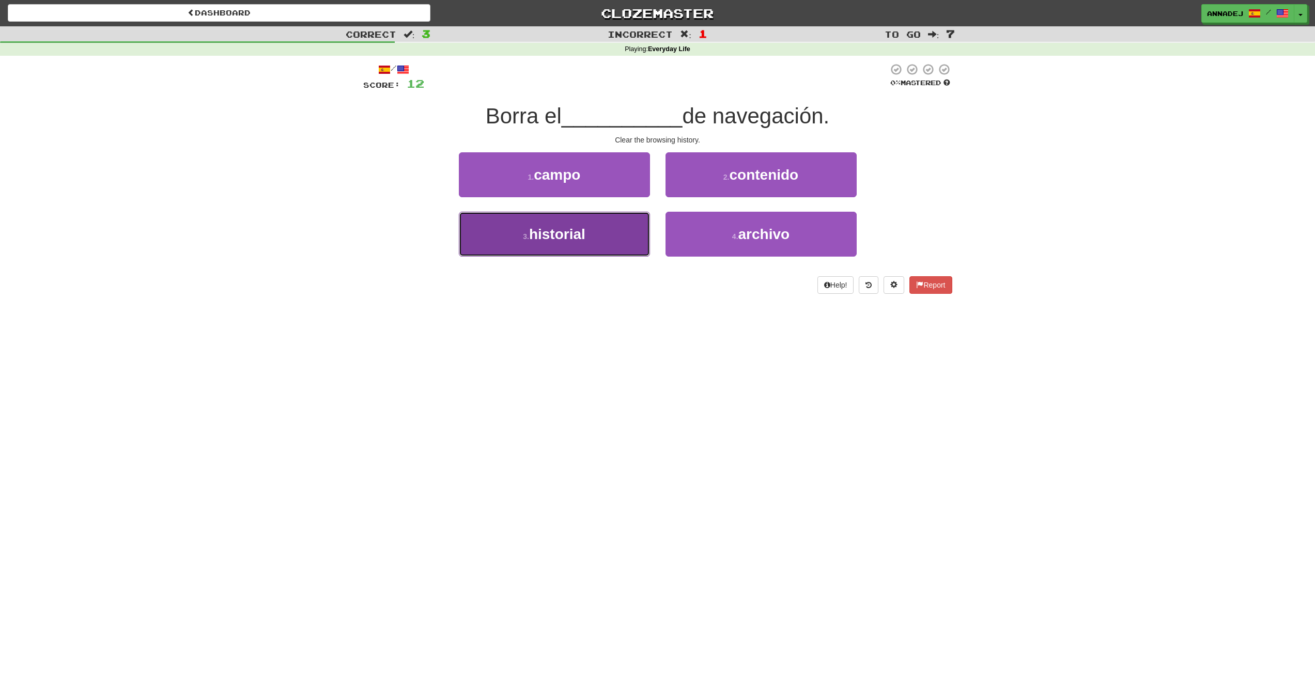
click at [561, 234] on span "historial" at bounding box center [557, 234] width 56 height 16
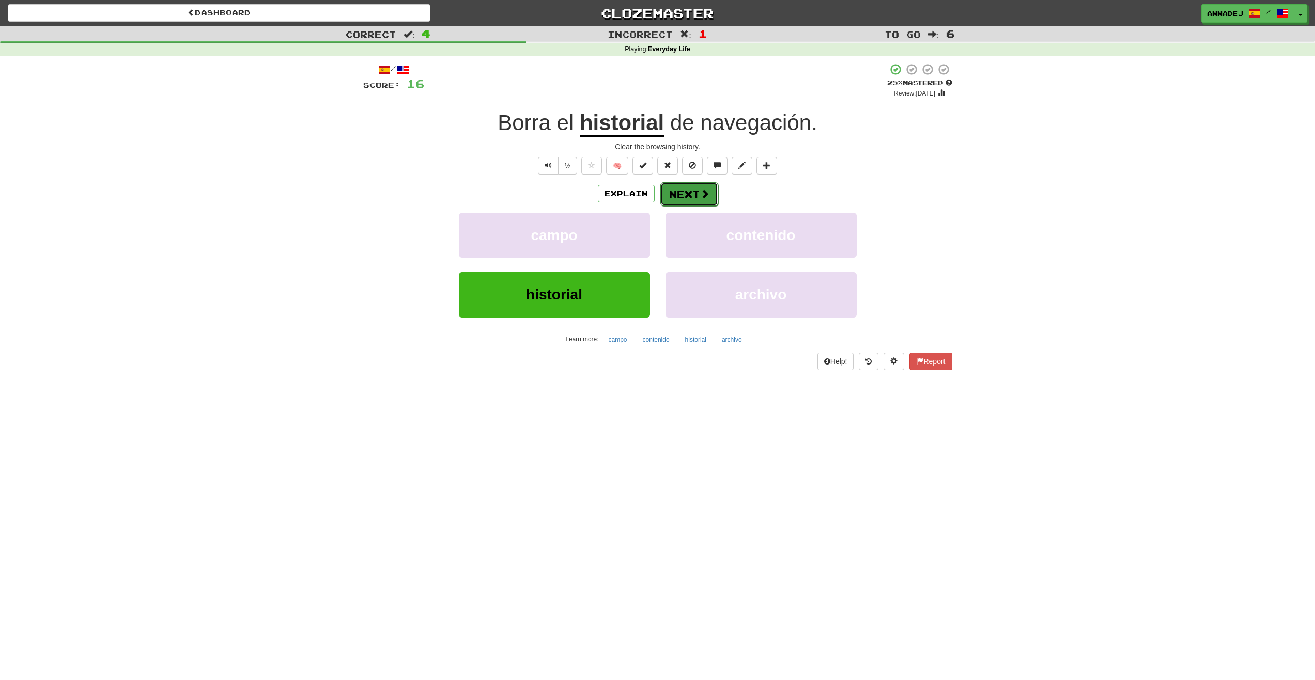
click at [683, 196] on button "Next" at bounding box center [689, 194] width 58 height 24
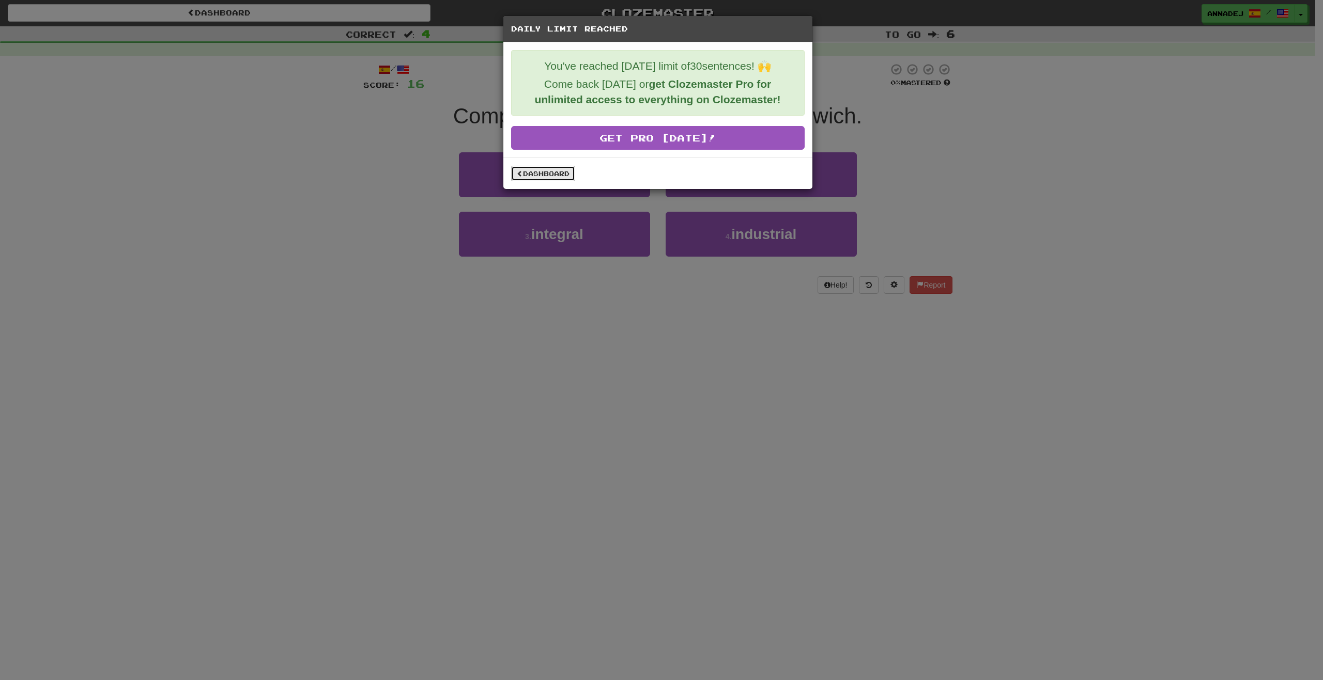
click at [558, 174] on link "Dashboard" at bounding box center [543, 174] width 64 height 16
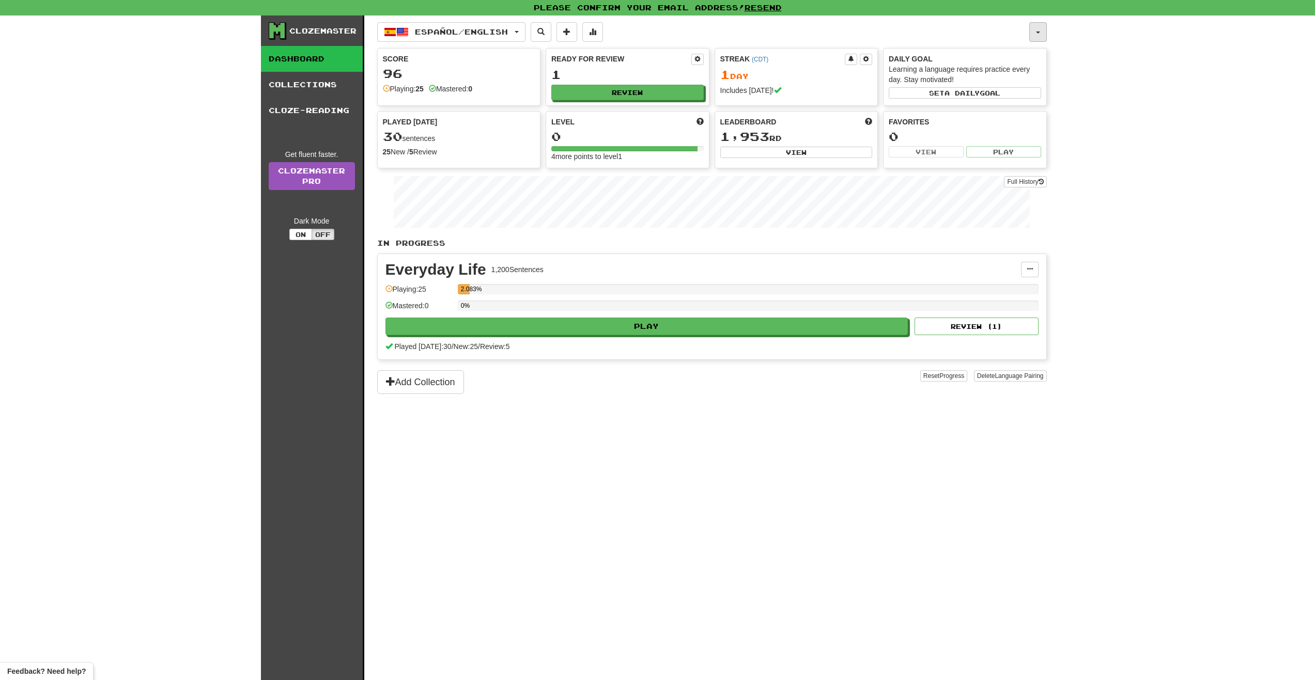
click at [1040, 26] on button "button" at bounding box center [1038, 32] width 18 height 20
click at [984, 167] on link "Logout" at bounding box center [992, 166] width 109 height 13
